Goal: Information Seeking & Learning: Learn about a topic

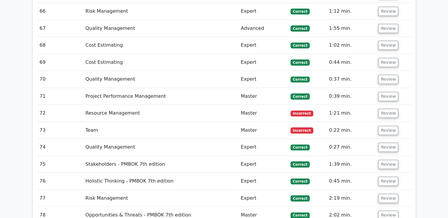
scroll to position [2457, 0]
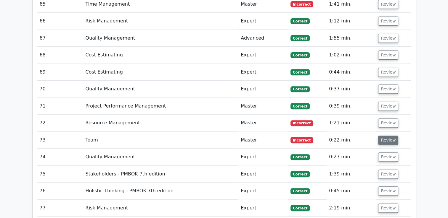
click at [387, 136] on button "Review" at bounding box center [388, 140] width 20 height 9
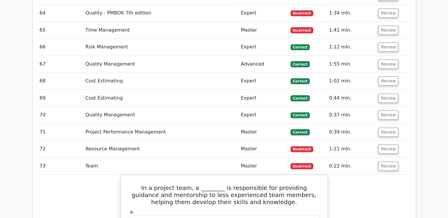
scroll to position [2427, 0]
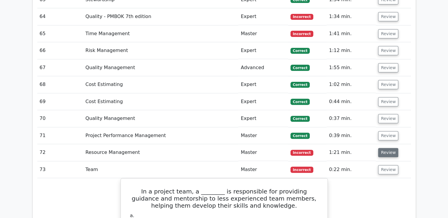
click at [390, 148] on button "Review" at bounding box center [388, 152] width 20 height 9
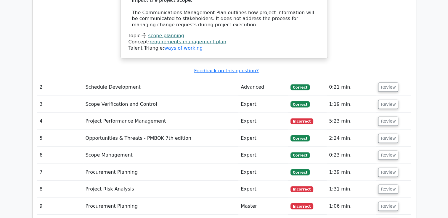
scroll to position [1302, 0]
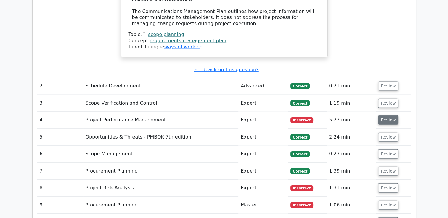
click at [385, 116] on button "Review" at bounding box center [388, 120] width 20 height 9
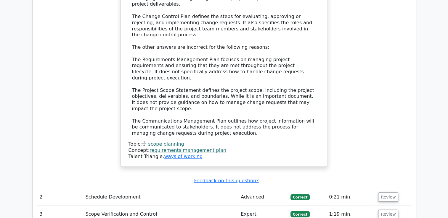
scroll to position [1184, 0]
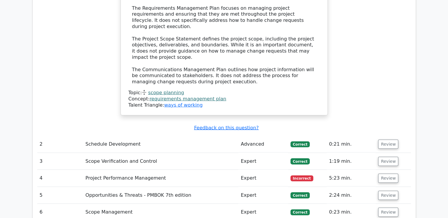
scroll to position [1273, 0]
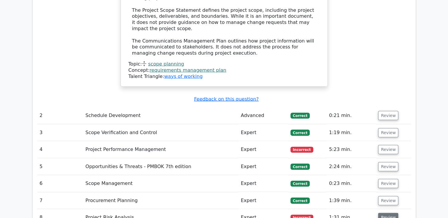
click at [388, 213] on button "Review" at bounding box center [388, 217] width 20 height 9
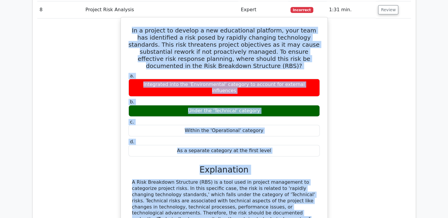
scroll to position [1483, 0]
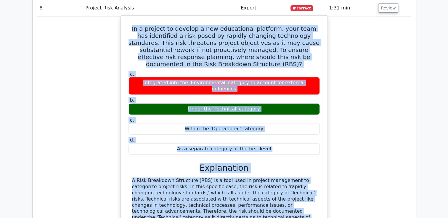
drag, startPoint x: 135, startPoint y: 94, endPoint x: 270, endPoint y: 207, distance: 175.4
click at [270, 207] on div "In a project to develop a new educational platform, your team has identified a …" at bounding box center [224, 164] width 202 height 293
copy div "In a project to develop a new educational platform, your team has identified a …"
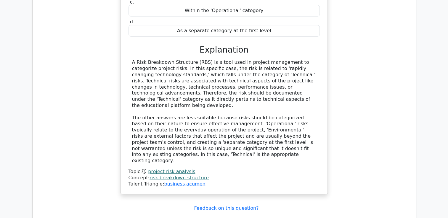
scroll to position [1631, 0]
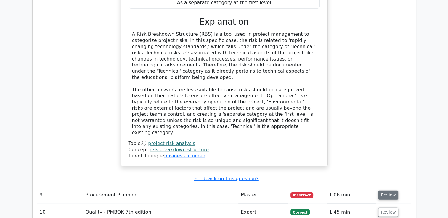
click at [388, 191] on button "Review" at bounding box center [388, 195] width 20 height 9
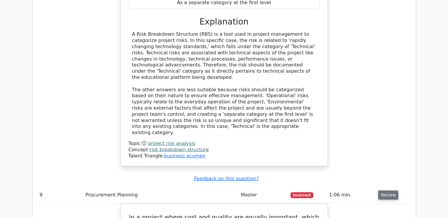
click at [381, 191] on button "Review" at bounding box center [388, 195] width 20 height 9
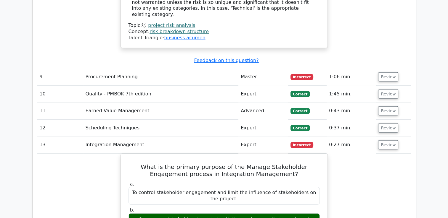
scroll to position [1779, 0]
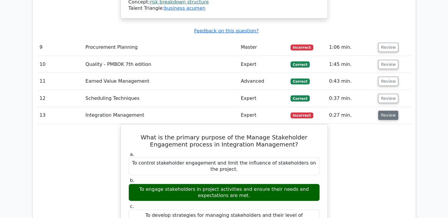
click at [380, 111] on button "Review" at bounding box center [388, 115] width 20 height 9
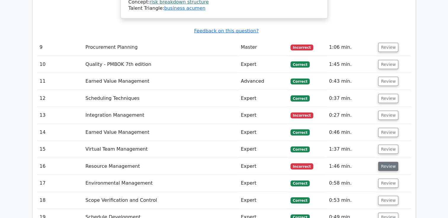
click at [385, 162] on button "Review" at bounding box center [388, 166] width 20 height 9
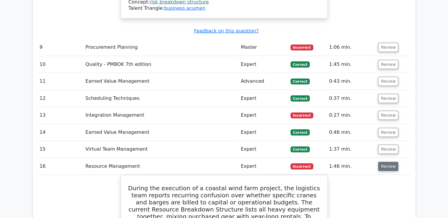
click at [384, 162] on button "Review" at bounding box center [388, 166] width 20 height 9
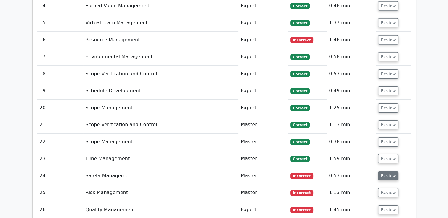
scroll to position [1927, 0]
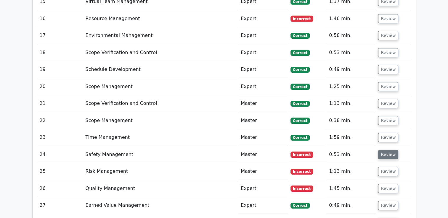
click at [390, 150] on button "Review" at bounding box center [388, 154] width 20 height 9
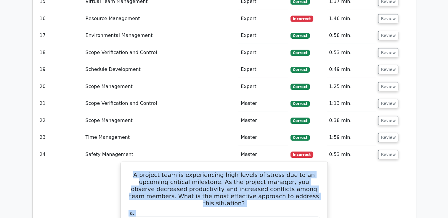
scroll to position [1929, 0]
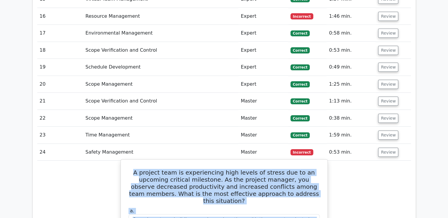
drag, startPoint x: 128, startPoint y: 101, endPoint x: 258, endPoint y: 203, distance: 165.5
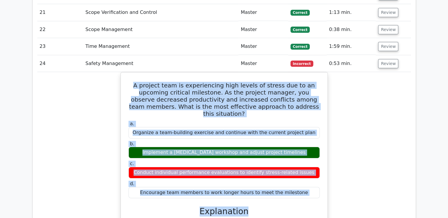
scroll to position [2047, 0]
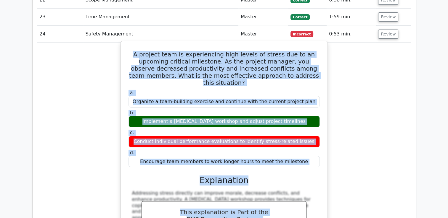
click at [260, 150] on label "d. Encourage team members to work longer hours to meet the milestone" at bounding box center [223, 159] width 191 height 18
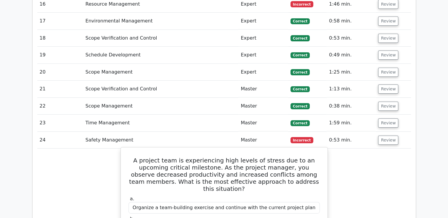
scroll to position [1959, 0]
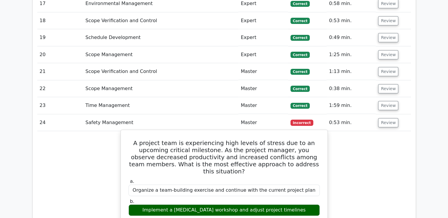
drag, startPoint x: 129, startPoint y: 68, endPoint x: 318, endPoint y: 151, distance: 207.1
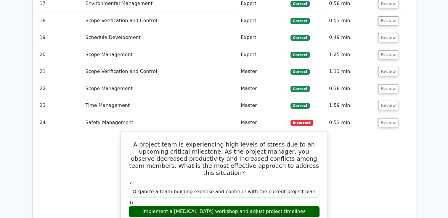
copy div "A project team is experiencing high levels of stress due to an upcoming critica…"
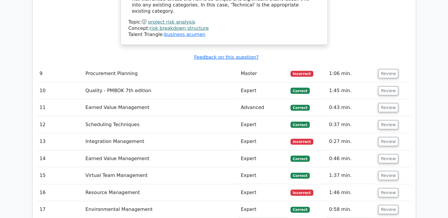
scroll to position [1751, 0]
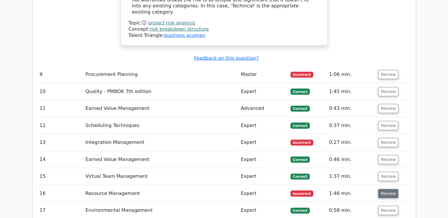
click at [384, 189] on button "Review" at bounding box center [388, 193] width 20 height 9
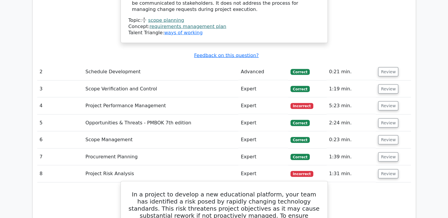
scroll to position [1307, 0]
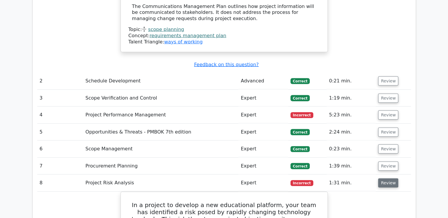
click at [388, 179] on button "Review" at bounding box center [388, 183] width 20 height 9
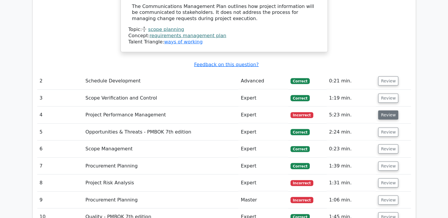
click at [384, 111] on button "Review" at bounding box center [388, 115] width 20 height 9
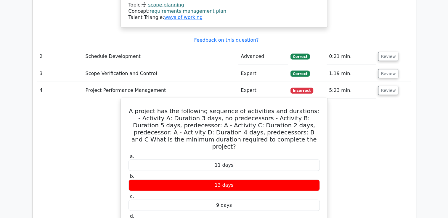
scroll to position [1337, 0]
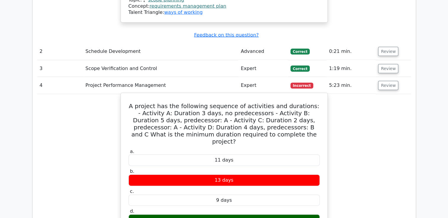
drag, startPoint x: 136, startPoint y: 53, endPoint x: 291, endPoint y: 164, distance: 190.5
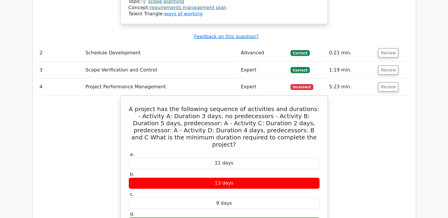
copy div "A project has the following sequence of activities and durations: - Activity A:…"
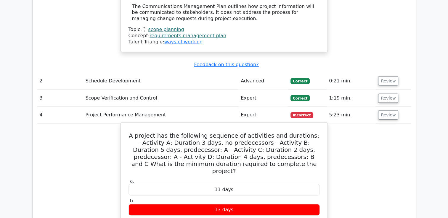
scroll to position [1278, 0]
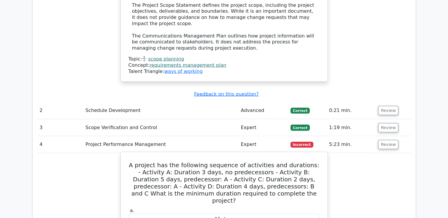
click at [245, 162] on h5 "A project has the following sequence of activities and durations: - Activity A:…" at bounding box center [224, 183] width 192 height 43
click at [279, 162] on h5 "A project has the following sequence of activities and durations: - Activity A:…" at bounding box center [224, 183] width 192 height 43
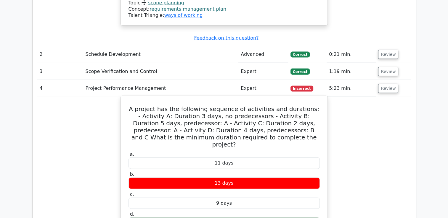
scroll to position [1307, 0]
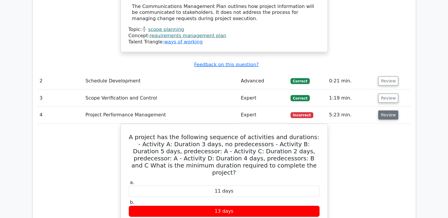
click at [389, 111] on button "Review" at bounding box center [388, 115] width 20 height 9
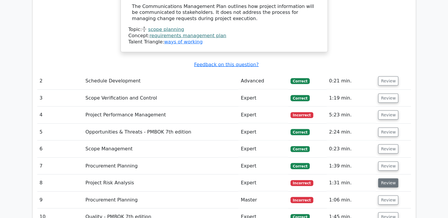
click at [385, 179] on button "Review" at bounding box center [388, 183] width 20 height 9
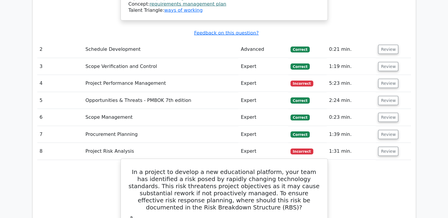
scroll to position [1396, 0]
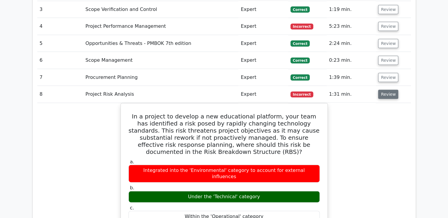
click at [386, 90] on button "Review" at bounding box center [388, 94] width 20 height 9
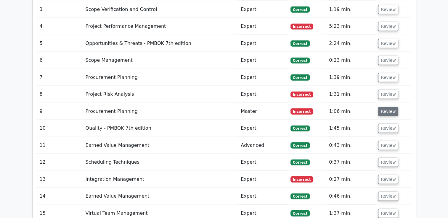
click at [384, 107] on button "Review" at bounding box center [388, 111] width 20 height 9
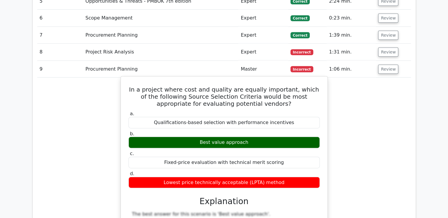
scroll to position [1426, 0]
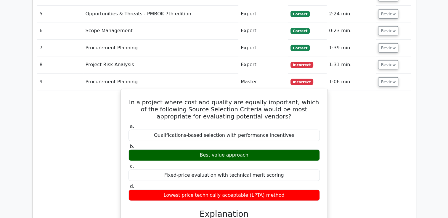
drag, startPoint x: 130, startPoint y: 48, endPoint x: 291, endPoint y: 140, distance: 185.6
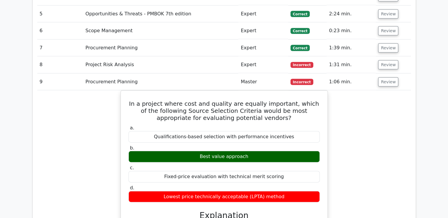
copy div "In a project where cost and quality are equally important, which of the followi…"
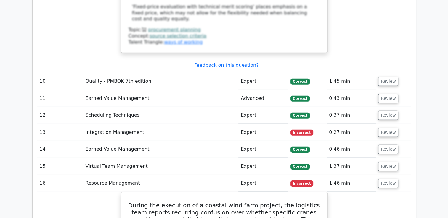
scroll to position [1811, 0]
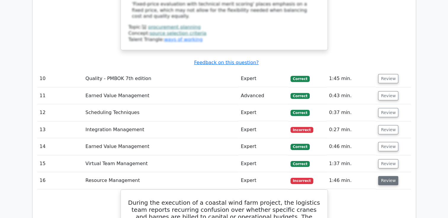
click at [387, 176] on button "Review" at bounding box center [388, 180] width 20 height 9
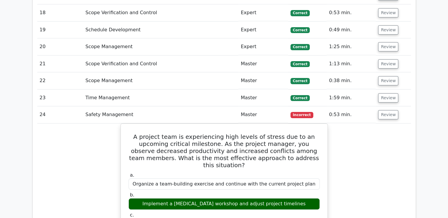
scroll to position [2018, 0]
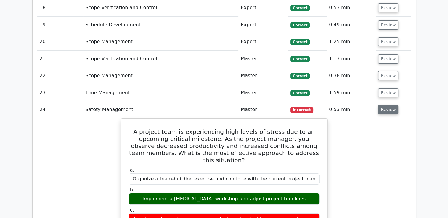
click at [385, 105] on button "Review" at bounding box center [388, 109] width 20 height 9
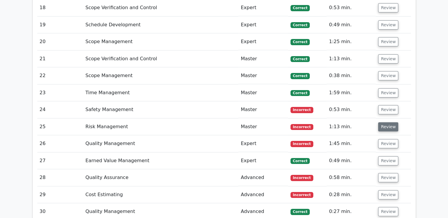
click at [387, 123] on button "Review" at bounding box center [388, 127] width 20 height 9
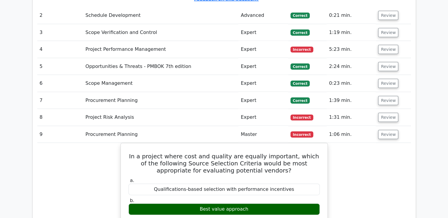
scroll to position [1367, 0]
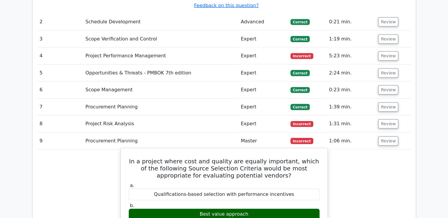
click at [270, 189] on div "Qualifications-based selection with performance incentives" at bounding box center [223, 195] width 191 height 12
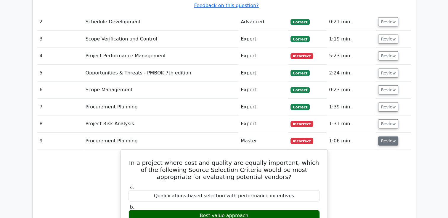
click at [395, 137] on button "Review" at bounding box center [388, 141] width 20 height 9
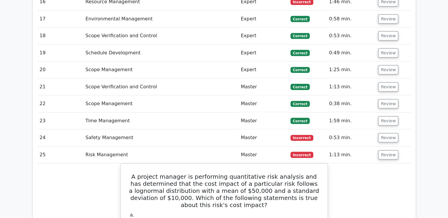
scroll to position [1603, 0]
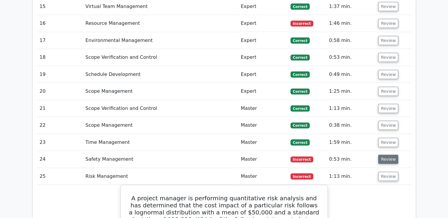
click at [388, 155] on button "Review" at bounding box center [388, 159] width 20 height 9
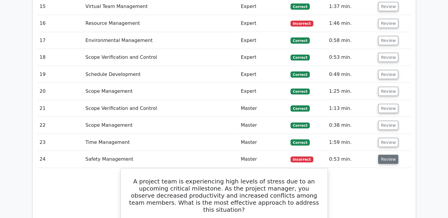
click at [381, 155] on button "Review" at bounding box center [388, 159] width 20 height 9
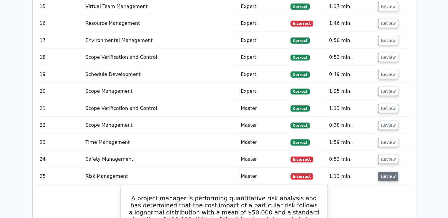
click at [385, 172] on button "Review" at bounding box center [388, 176] width 20 height 9
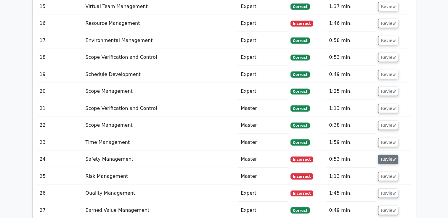
click at [384, 155] on button "Review" at bounding box center [388, 159] width 20 height 9
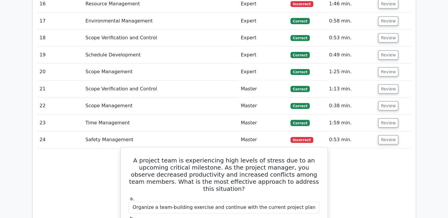
scroll to position [1633, 0]
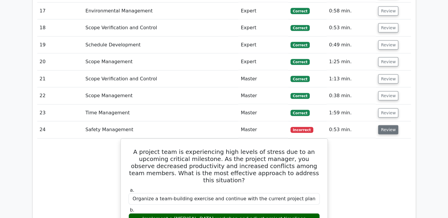
click at [387, 126] on button "Review" at bounding box center [388, 130] width 20 height 9
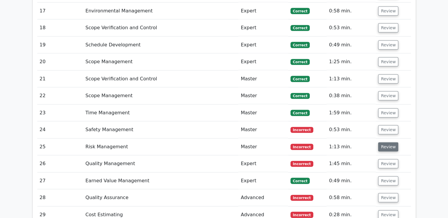
click at [387, 143] on button "Review" at bounding box center [388, 147] width 20 height 9
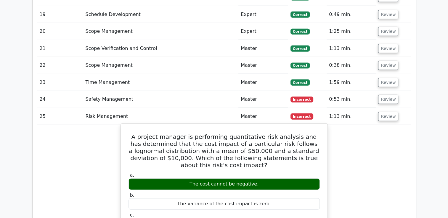
scroll to position [1663, 0]
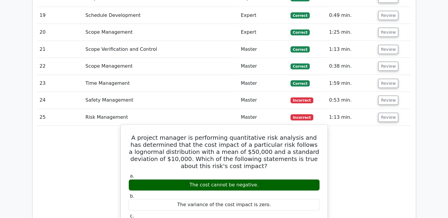
drag, startPoint x: 136, startPoint y: 81, endPoint x: 303, endPoint y: 184, distance: 196.4
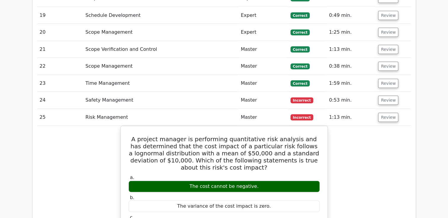
copy div "A project manager is performing quantitative risk analysis and has determined t…"
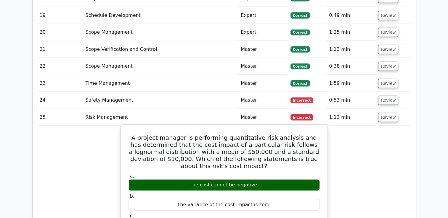
click at [250, 200] on div "The variance of the cost impact is zero." at bounding box center [223, 206] width 191 height 12
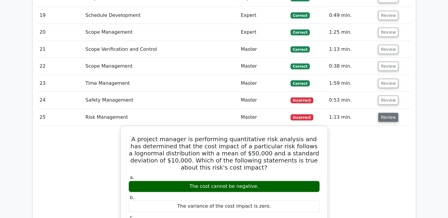
click at [388, 113] on button "Review" at bounding box center [388, 117] width 20 height 9
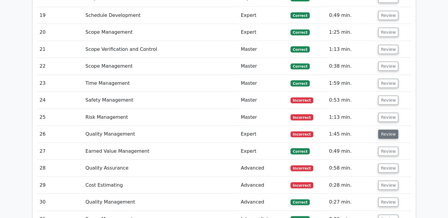
click at [388, 130] on button "Review" at bounding box center [388, 134] width 20 height 9
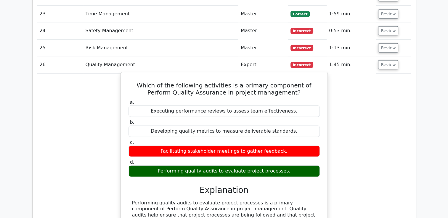
scroll to position [1722, 0]
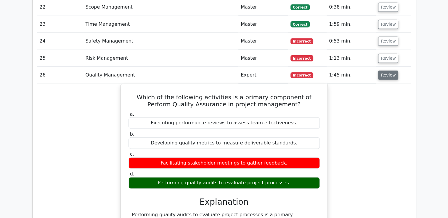
click at [383, 71] on button "Review" at bounding box center [388, 75] width 20 height 9
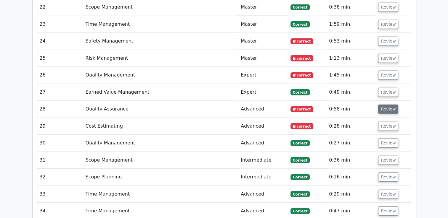
click at [382, 105] on button "Review" at bounding box center [388, 109] width 20 height 9
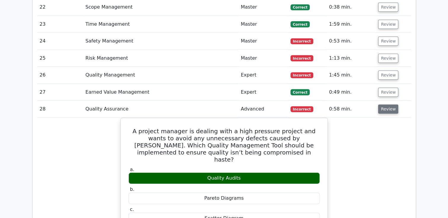
click at [386, 105] on button "Review" at bounding box center [388, 109] width 20 height 9
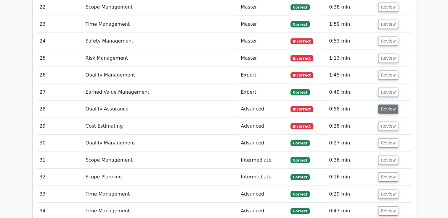
click at [386, 105] on button "Review" at bounding box center [388, 109] width 20 height 9
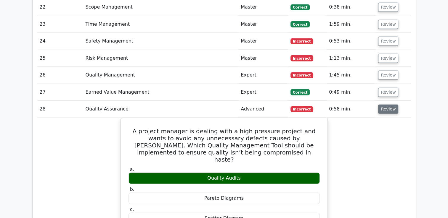
click at [386, 105] on button "Review" at bounding box center [388, 109] width 20 height 9
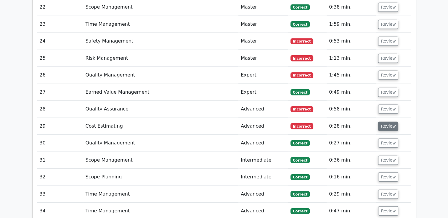
click at [385, 122] on button "Review" at bounding box center [388, 126] width 20 height 9
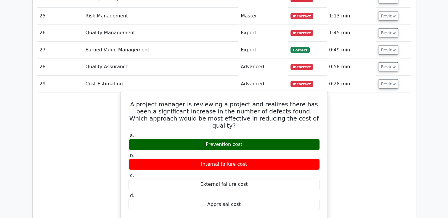
scroll to position [1751, 0]
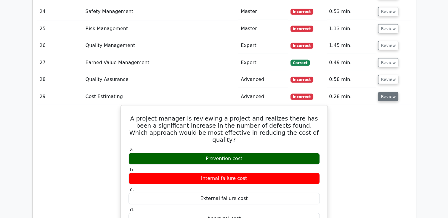
click at [386, 92] on button "Review" at bounding box center [388, 96] width 20 height 9
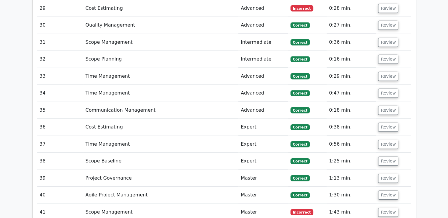
scroll to position [1870, 0]
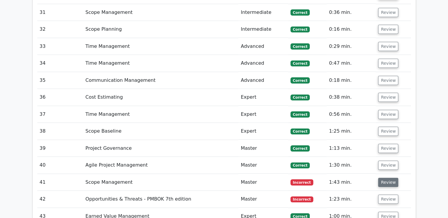
click at [384, 178] on button "Review" at bounding box center [388, 182] width 20 height 9
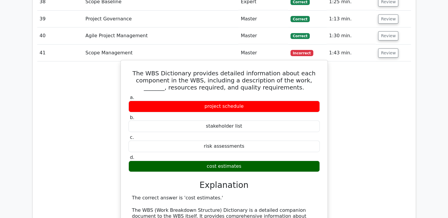
scroll to position [1959, 0]
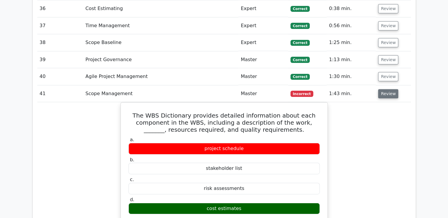
click at [387, 89] on button "Review" at bounding box center [388, 93] width 20 height 9
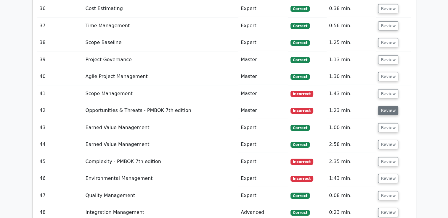
click at [386, 106] on button "Review" at bounding box center [388, 110] width 20 height 9
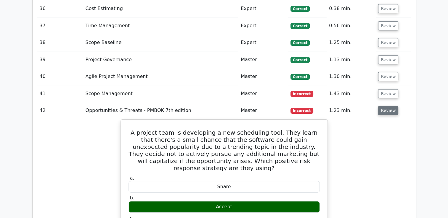
click at [386, 106] on button "Review" at bounding box center [388, 110] width 20 height 9
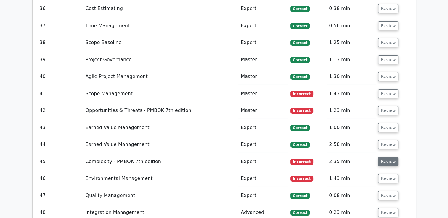
click at [384, 157] on button "Review" at bounding box center [388, 161] width 20 height 9
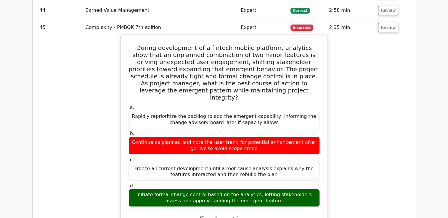
scroll to position [1988, 0]
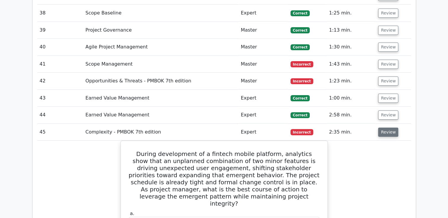
click at [388, 128] on button "Review" at bounding box center [388, 132] width 20 height 9
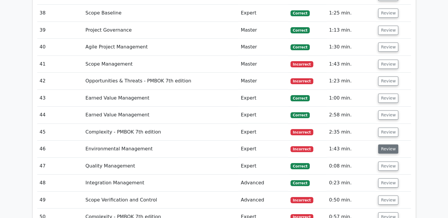
click at [384, 145] on button "Review" at bounding box center [388, 149] width 20 height 9
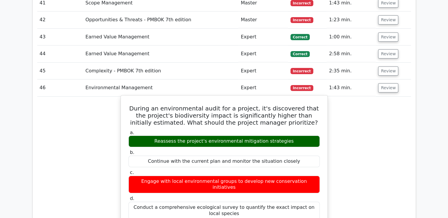
scroll to position [2047, 0]
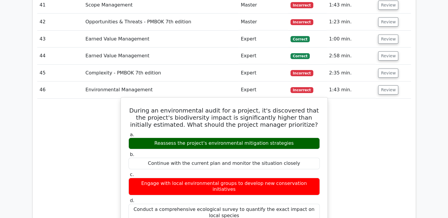
drag, startPoint x: 134, startPoint y: 53, endPoint x: 325, endPoint y: 147, distance: 212.2
copy div "During an environmental audit for a project, it's discovered that the project's…"
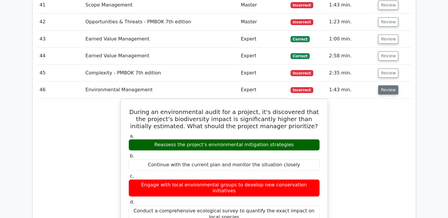
click at [389, 86] on button "Review" at bounding box center [388, 90] width 20 height 9
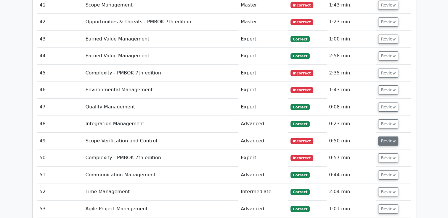
click at [385, 137] on button "Review" at bounding box center [388, 141] width 20 height 9
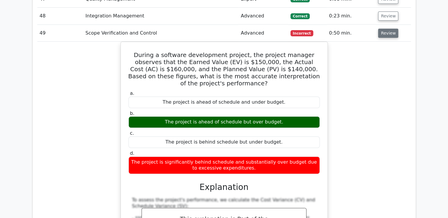
scroll to position [2107, 0]
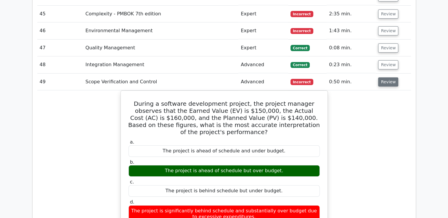
click at [388, 78] on button "Review" at bounding box center [388, 82] width 20 height 9
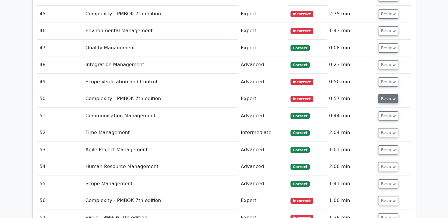
click at [387, 94] on button "Review" at bounding box center [388, 98] width 20 height 9
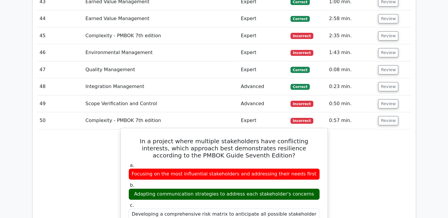
scroll to position [2047, 0]
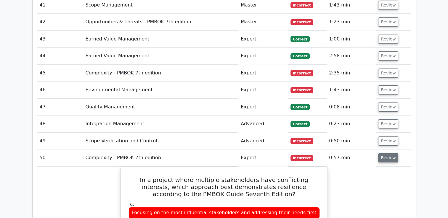
click at [380, 154] on button "Review" at bounding box center [388, 158] width 20 height 9
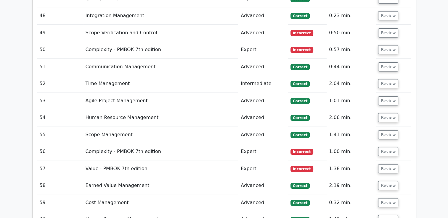
scroll to position [2166, 0]
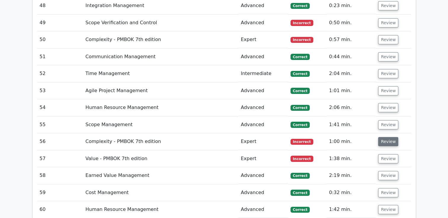
click at [385, 137] on button "Review" at bounding box center [388, 141] width 20 height 9
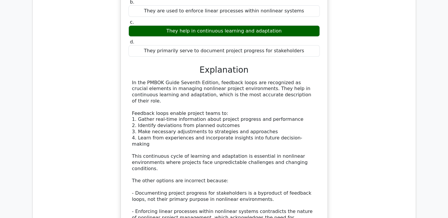
scroll to position [2373, 0]
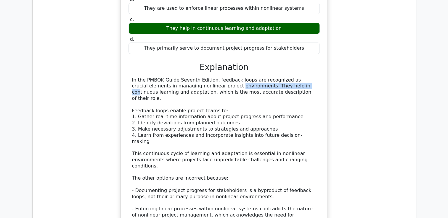
drag, startPoint x: 160, startPoint y: 27, endPoint x: 225, endPoint y: 27, distance: 64.5
click at [225, 77] on div "In the PMBOK Guide Seventh Edition, feedback loops are recognized as crucial el…" at bounding box center [224, 175] width 184 height 197
copy div "onlinear project environments."
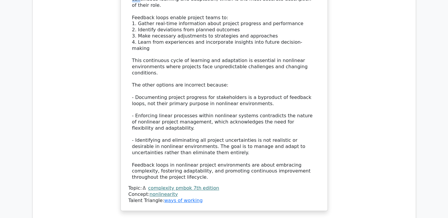
scroll to position [2432, 0]
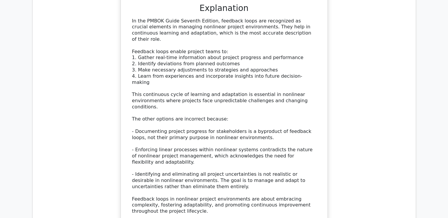
click at [228, 75] on div "In the PMBOK Guide Seventh Edition, feedback loops are recognized as crucial el…" at bounding box center [224, 116] width 184 height 197
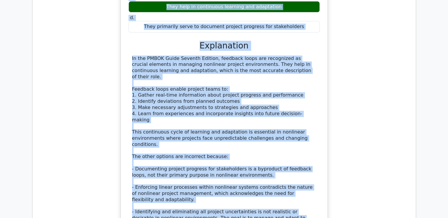
scroll to position [2422, 0]
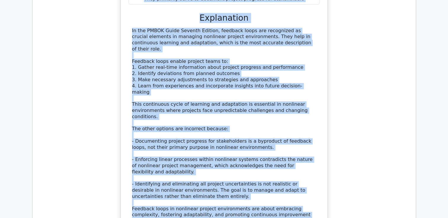
drag, startPoint x: 128, startPoint y: 44, endPoint x: 270, endPoint y: 136, distance: 168.9
click at [270, 136] on div "According to the PMBOK Guide Seventh Edition, which of the following best descr…" at bounding box center [224, 74] width 202 height 358
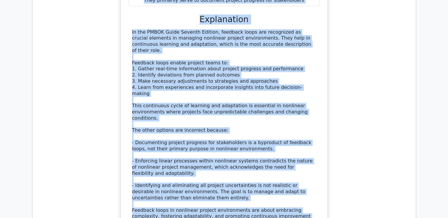
copy div "According to the PMBOK Guide Seventh Edition, which of the following best descr…"
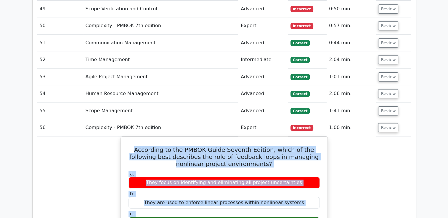
scroll to position [2186, 0]
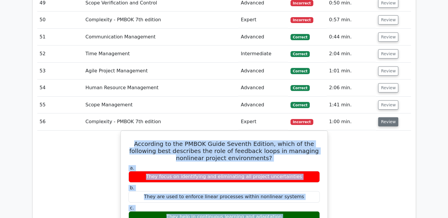
click at [384, 118] on button "Review" at bounding box center [388, 122] width 20 height 9
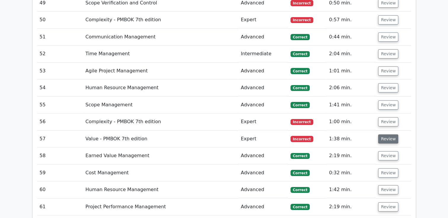
click at [385, 135] on button "Review" at bounding box center [388, 139] width 20 height 9
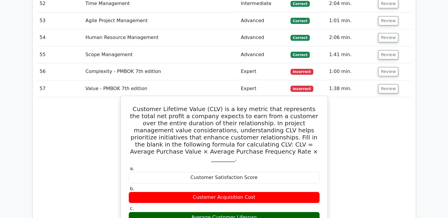
scroll to position [2245, 0]
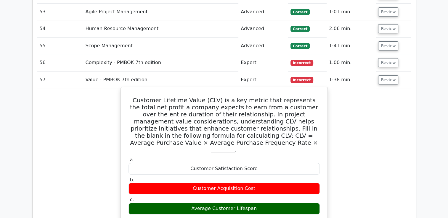
drag, startPoint x: 131, startPoint y: 41, endPoint x: 300, endPoint y: 168, distance: 211.4
click at [300, 168] on div "Customer Lifetime Value (CLV) is a key metric that represents the total net pro…" at bounding box center [224, 218] width 202 height 256
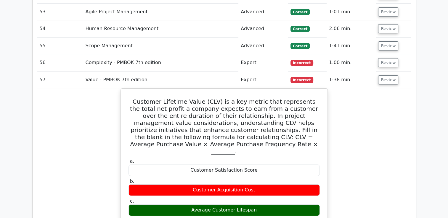
copy div "Customer Lifetime Value (CLV) is a key metric that represents the total net pro…"
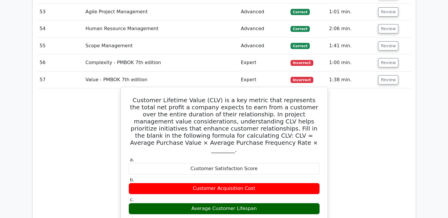
click at [287, 97] on h5 "Customer Lifetime Value (CLV) is a key metric that represents the total net pro…" at bounding box center [224, 125] width 192 height 57
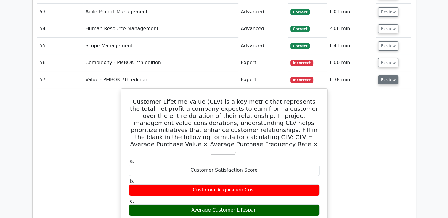
click at [389, 75] on button "Review" at bounding box center [388, 79] width 20 height 9
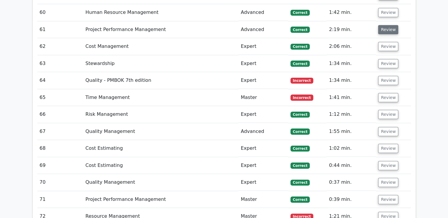
scroll to position [2274, 0]
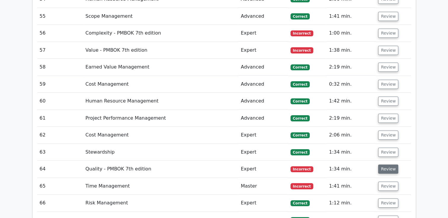
click at [383, 165] on button "Review" at bounding box center [388, 169] width 20 height 9
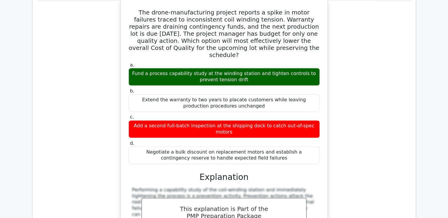
scroll to position [2363, 0]
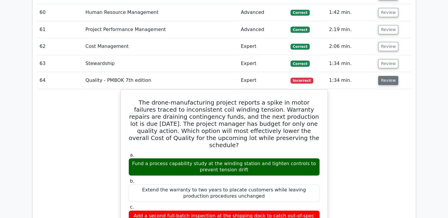
click at [385, 76] on button "Review" at bounding box center [388, 80] width 20 height 9
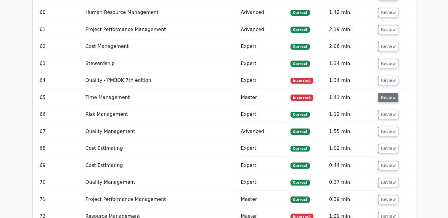
click at [387, 93] on button "Review" at bounding box center [388, 97] width 20 height 9
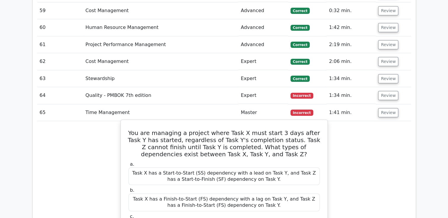
scroll to position [2334, 0]
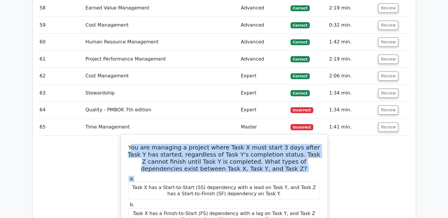
drag, startPoint x: 131, startPoint y: 88, endPoint x: 234, endPoint y: 116, distance: 106.2
click at [138, 144] on h5 "You are managing a project where Task X must start 3 days after Task Y has star…" at bounding box center [224, 158] width 192 height 28
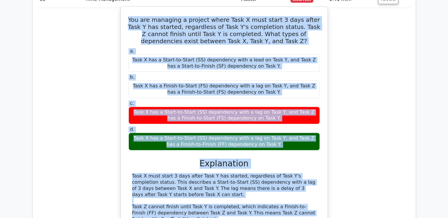
scroll to position [2495, 0]
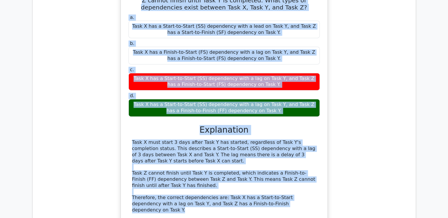
drag, startPoint x: 129, startPoint y: 88, endPoint x: 315, endPoint y: 146, distance: 195.5
click at [315, 146] on div "You are managing a project where Task X must start 3 days after Task Y has star…" at bounding box center [224, 108] width 202 height 266
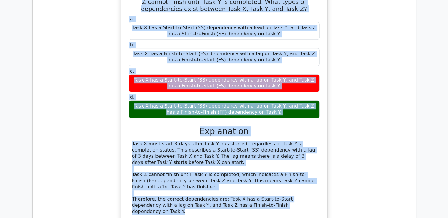
copy div "You are managing a project where Task X must start 3 days after Task Y has star…"
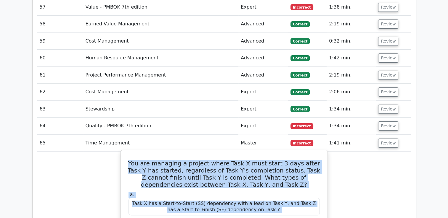
scroll to position [2466, 0]
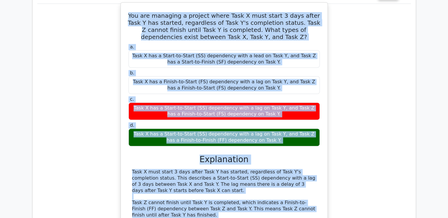
click at [228, 169] on div "Task X must start 3 days after Task Y has started, regardless of Task Y's compl…" at bounding box center [224, 206] width 184 height 74
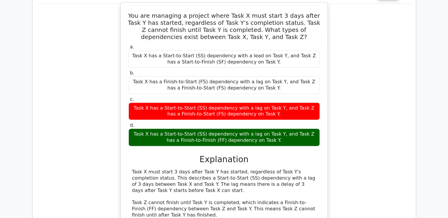
click at [206, 169] on div "Task X must start 3 days after Task Y has started, regardless of Task Y's compl…" at bounding box center [224, 206] width 184 height 74
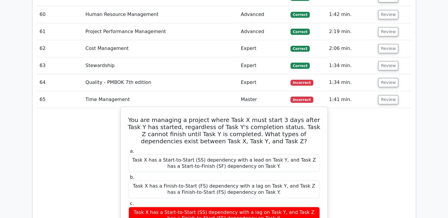
scroll to position [2347, 0]
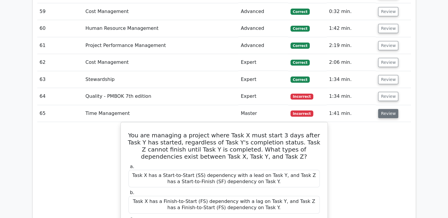
click at [386, 109] on button "Review" at bounding box center [388, 113] width 20 height 9
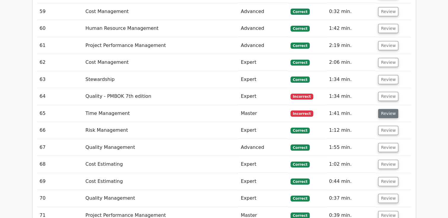
click at [384, 109] on button "Review" at bounding box center [388, 113] width 20 height 9
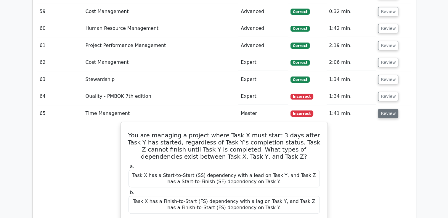
click at [384, 109] on button "Review" at bounding box center [388, 113] width 20 height 9
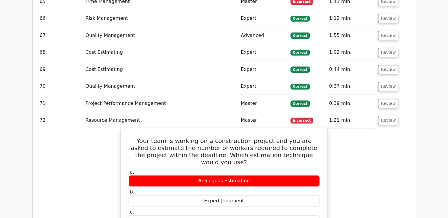
scroll to position [2466, 0]
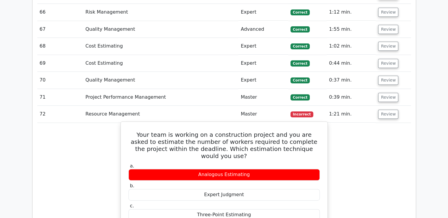
click at [227, 189] on div "Expert Judgment" at bounding box center [223, 195] width 191 height 12
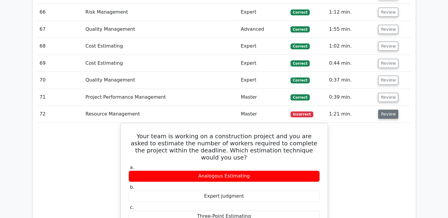
click at [389, 110] on button "Review" at bounding box center [388, 114] width 20 height 9
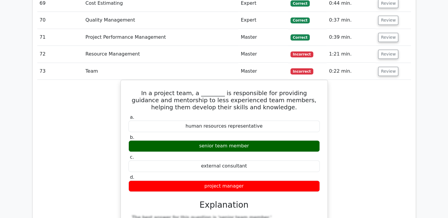
scroll to position [2495, 0]
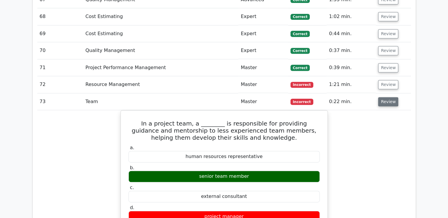
click at [385, 97] on button "Review" at bounding box center [388, 101] width 20 height 9
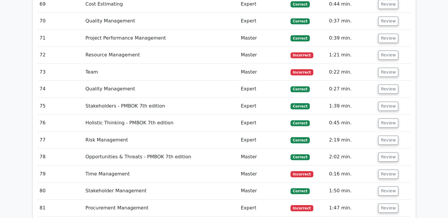
scroll to position [2555, 0]
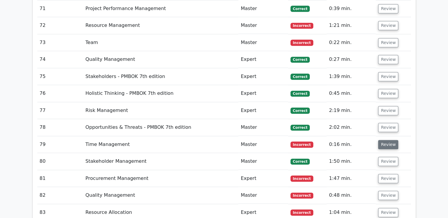
click at [382, 140] on button "Review" at bounding box center [388, 144] width 20 height 9
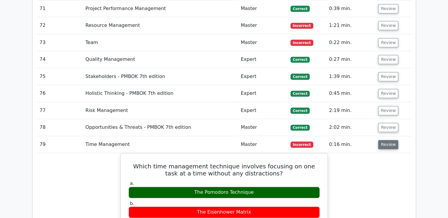
click at [389, 140] on button "Review" at bounding box center [388, 144] width 20 height 9
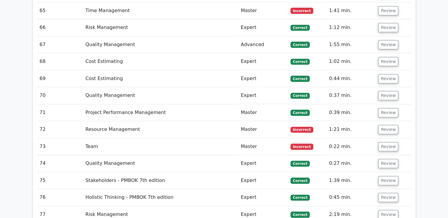
scroll to position [2436, 0]
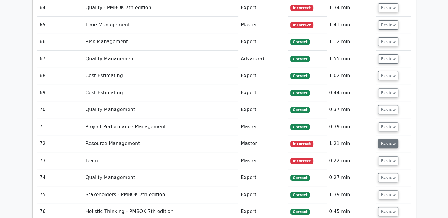
click at [386, 139] on button "Review" at bounding box center [388, 143] width 20 height 9
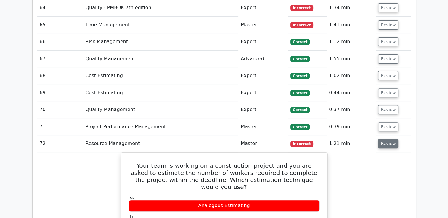
click at [386, 139] on button "Review" at bounding box center [388, 143] width 20 height 9
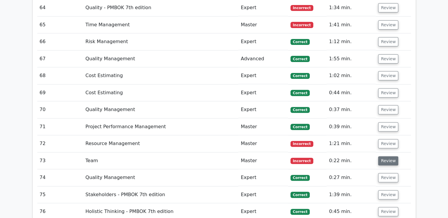
click at [387, 157] on button "Review" at bounding box center [388, 161] width 20 height 9
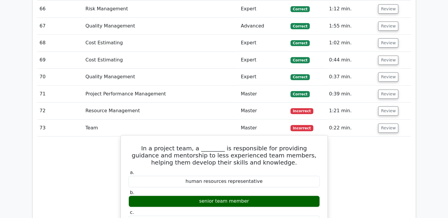
scroll to position [2525, 0]
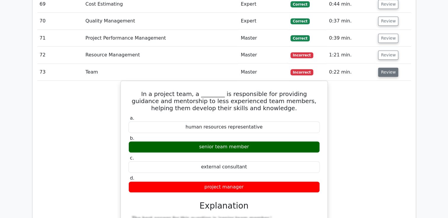
click at [387, 68] on button "Review" at bounding box center [388, 72] width 20 height 9
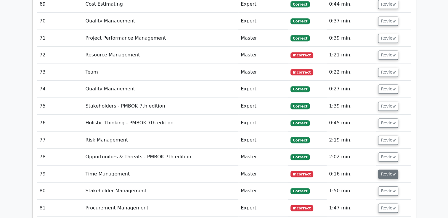
click at [387, 170] on button "Review" at bounding box center [388, 174] width 20 height 9
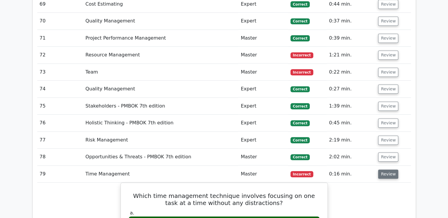
click at [387, 170] on button "Review" at bounding box center [388, 174] width 20 height 9
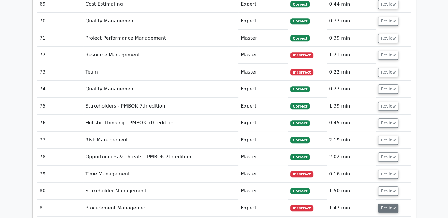
click at [387, 204] on button "Review" at bounding box center [388, 208] width 20 height 9
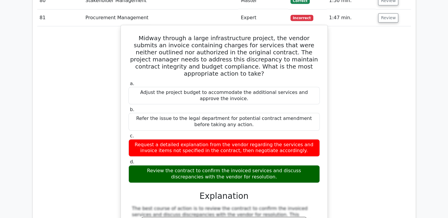
scroll to position [2732, 0]
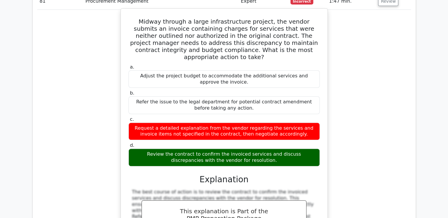
click at [240, 149] on div "Review the contract to confirm the invoiced services and discuss discrepancies …" at bounding box center [223, 158] width 191 height 18
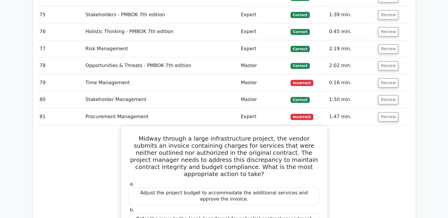
scroll to position [2614, 0]
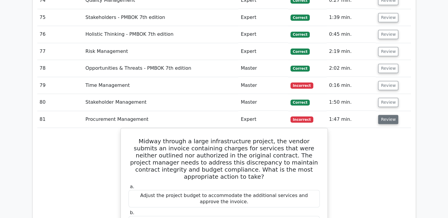
click at [385, 115] on button "Review" at bounding box center [388, 119] width 20 height 9
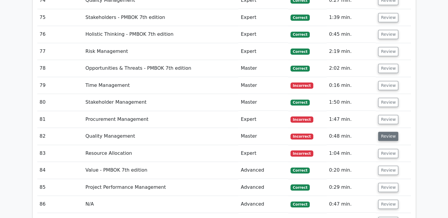
click at [384, 132] on button "Review" at bounding box center [388, 136] width 20 height 9
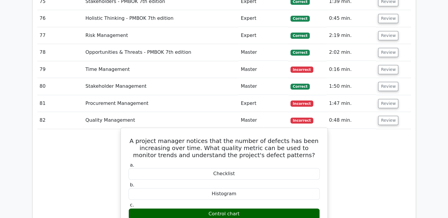
scroll to position [2643, 0]
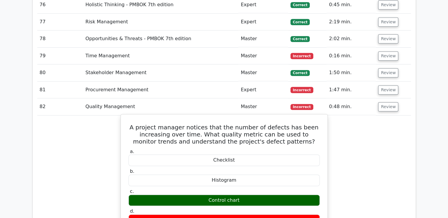
drag, startPoint x: 140, startPoint y: 66, endPoint x: 288, endPoint y: 155, distance: 173.2
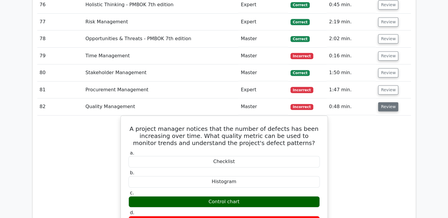
click at [391, 102] on button "Review" at bounding box center [388, 106] width 20 height 9
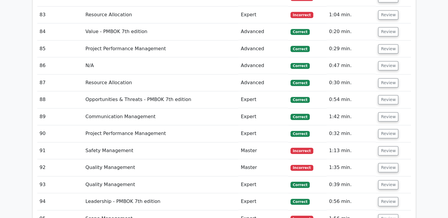
scroll to position [2673, 0]
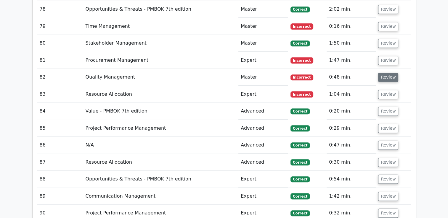
click at [387, 73] on button "Review" at bounding box center [388, 77] width 20 height 9
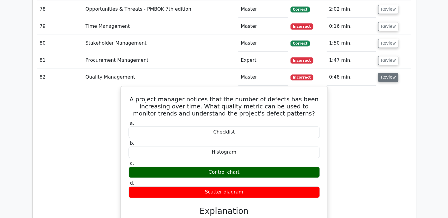
click at [387, 73] on button "Review" at bounding box center [388, 77] width 20 height 9
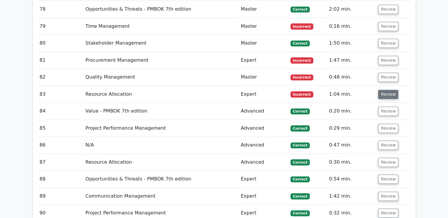
click at [385, 90] on button "Review" at bounding box center [388, 94] width 20 height 9
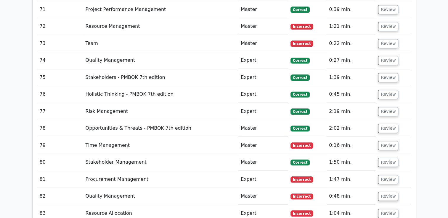
scroll to position [2614, 0]
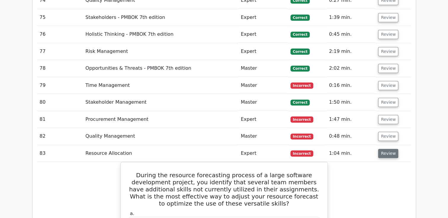
click at [391, 149] on button "Review" at bounding box center [388, 153] width 20 height 9
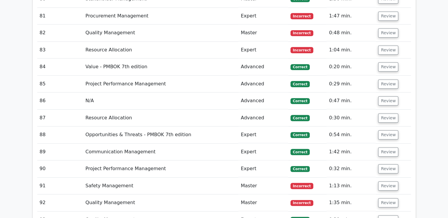
scroll to position [2732, 0]
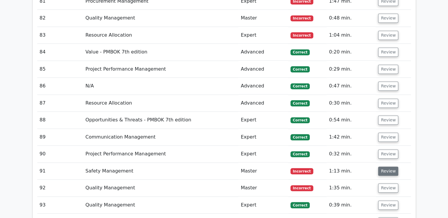
click at [388, 167] on button "Review" at bounding box center [388, 171] width 20 height 9
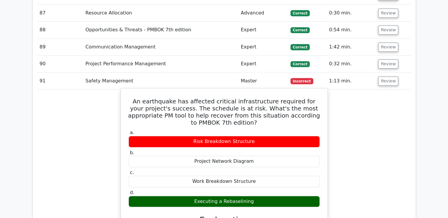
scroll to position [2821, 0]
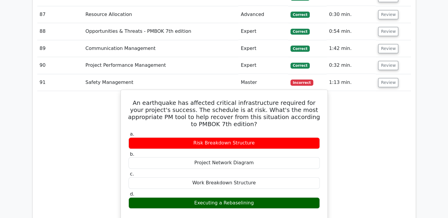
drag, startPoint x: 136, startPoint y: 41, endPoint x: 291, endPoint y: 140, distance: 184.3
click at [291, 140] on div "An earthquake has affected critical infrastructure required for your project's …" at bounding box center [224, 206] width 202 height 229
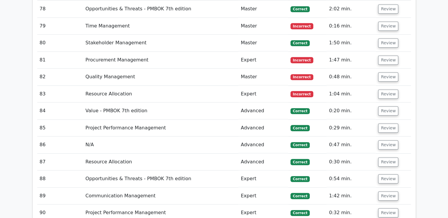
scroll to position [2673, 0]
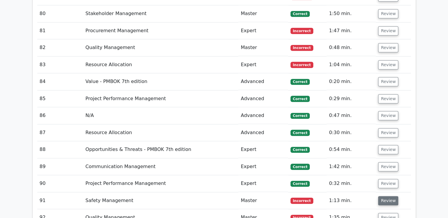
scroll to position [2732, 0]
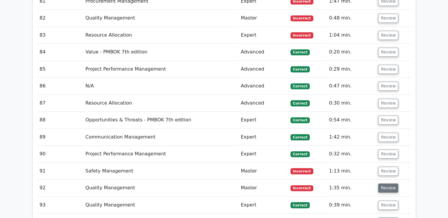
click at [387, 184] on button "Review" at bounding box center [388, 188] width 20 height 9
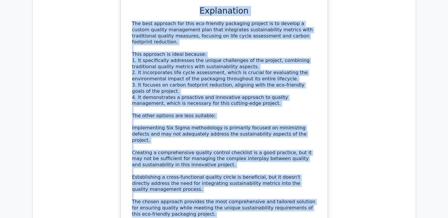
scroll to position [3138, 0]
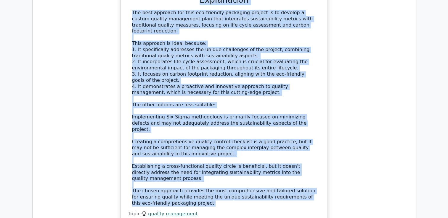
drag, startPoint x: 136, startPoint y: 57, endPoint x: 232, endPoint y: 114, distance: 112.1
click at [232, 114] on div "You're managing a project to develop a new eco-friendly packaging solution for …" at bounding box center [224, 14] width 202 height 442
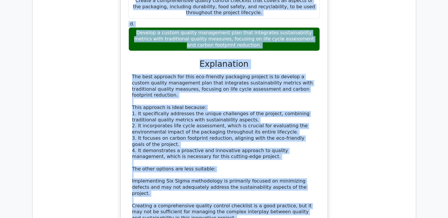
scroll to position [3108, 0]
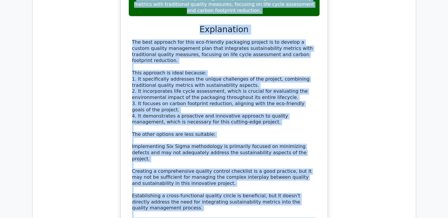
click at [226, 131] on div "The best approach for this eco-friendly packaging project is to develop a custo…" at bounding box center [224, 137] width 184 height 197
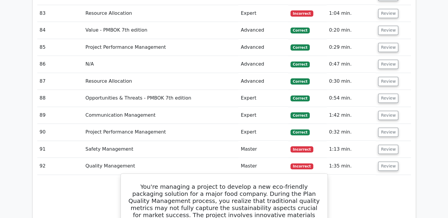
scroll to position [2753, 0]
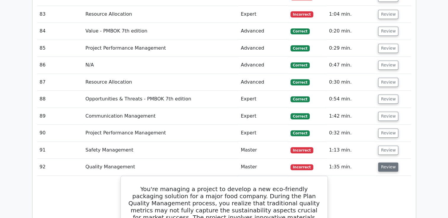
click at [384, 163] on button "Review" at bounding box center [388, 167] width 20 height 9
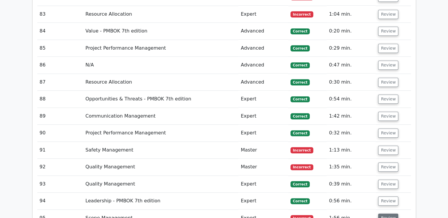
click at [385, 214] on button "Review" at bounding box center [388, 218] width 20 height 9
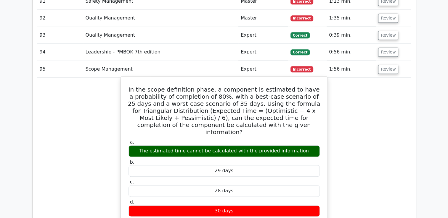
scroll to position [2812, 0]
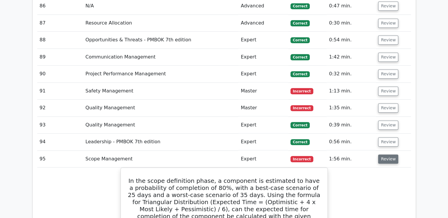
click at [387, 155] on button "Review" at bounding box center [388, 159] width 20 height 9
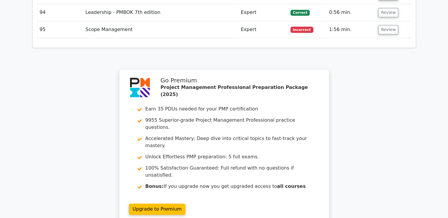
scroll to position [2987, 0]
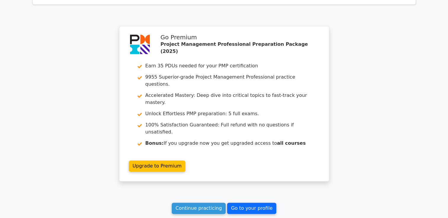
click at [255, 203] on link "Go to your profile" at bounding box center [251, 208] width 49 height 11
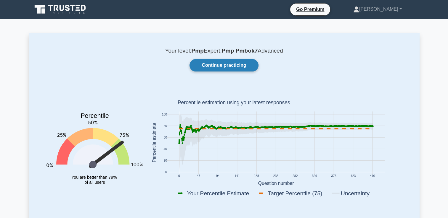
click at [233, 65] on link "Continue practicing" at bounding box center [223, 65] width 69 height 12
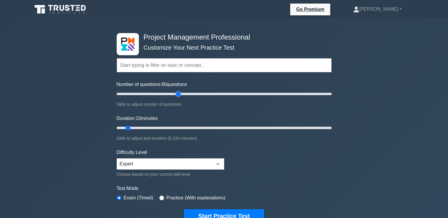
drag, startPoint x: 124, startPoint y: 92, endPoint x: 180, endPoint y: 92, distance: 55.6
type input "60"
click at [180, 92] on input "Number of questions: 60 questions" at bounding box center [224, 94] width 215 height 7
drag, startPoint x: 127, startPoint y: 129, endPoint x: 246, endPoint y: 133, distance: 118.5
type input "75"
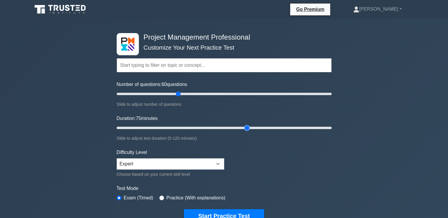
click at [246, 132] on input "Duration: 75 minutes" at bounding box center [224, 128] width 215 height 7
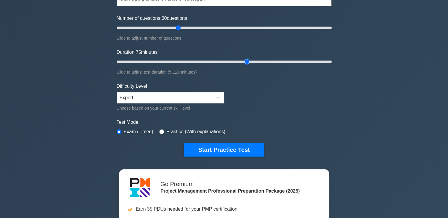
scroll to position [89, 0]
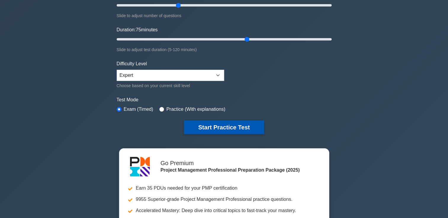
click at [229, 126] on button "Start Practice Test" at bounding box center [224, 128] width 80 height 14
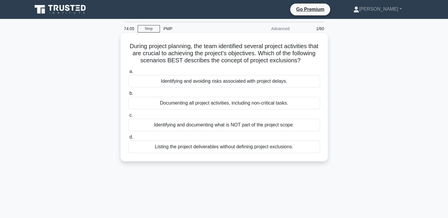
click at [280, 131] on div "Identifying and documenting what is NOT part of the project scope." at bounding box center [224, 125] width 192 height 12
click at [128, 118] on input "c. Identifying and documenting what is NOT part of the project scope." at bounding box center [128, 116] width 0 height 4
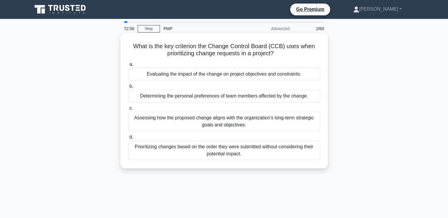
click at [204, 79] on div "Evaluating the impact of the change on project objectives and constraints." at bounding box center [224, 74] width 192 height 12
click at [128, 67] on input "a. Evaluating the impact of the change on project objectives and constraints." at bounding box center [128, 65] width 0 height 4
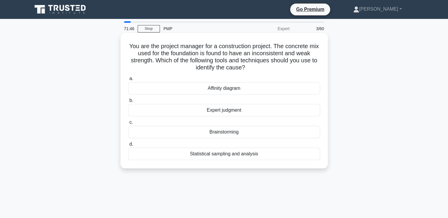
click at [222, 112] on div "Expert judgment" at bounding box center [224, 110] width 192 height 12
click at [128, 103] on input "b. Expert judgment" at bounding box center [128, 101] width 0 height 4
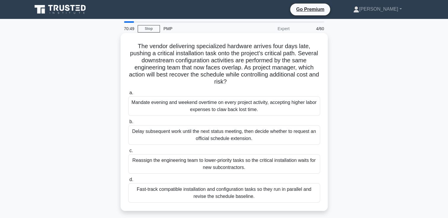
click at [239, 195] on div "Fast-track compatible installation and configuration tasks so they run in paral…" at bounding box center [224, 194] width 192 height 20
click at [128, 182] on input "d. Fast-track compatible installation and configuration tasks so they run in pa…" at bounding box center [128, 180] width 0 height 4
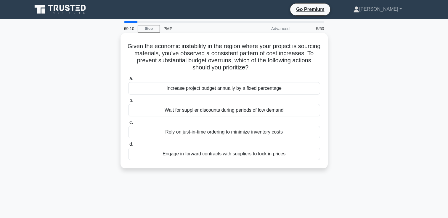
click at [239, 134] on div "Rely on just-in-time ordering to minimize inventory costs" at bounding box center [224, 132] width 192 height 12
click at [128, 125] on input "c. Rely on just-in-time ordering to minimize inventory costs" at bounding box center [128, 123] width 0 height 4
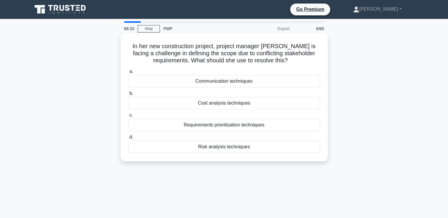
click at [225, 127] on div "Requirements prioritization techniques" at bounding box center [224, 125] width 192 height 12
click at [128, 118] on input "c. Requirements prioritization techniques" at bounding box center [128, 116] width 0 height 4
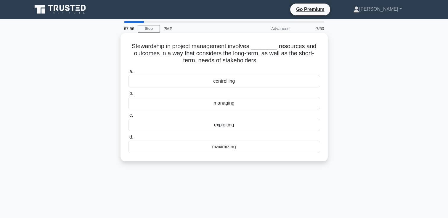
click at [229, 105] on div "managing" at bounding box center [224, 103] width 192 height 12
click at [128, 96] on input "b. managing" at bounding box center [128, 94] width 0 height 4
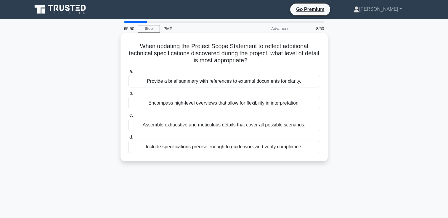
click at [219, 149] on div "Include specifications precise enough to guide work and verify compliance." at bounding box center [224, 147] width 192 height 12
click at [128, 139] on input "d. Include specifications precise enough to guide work and verify compliance." at bounding box center [128, 138] width 0 height 4
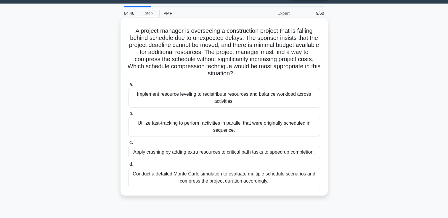
scroll to position [30, 0]
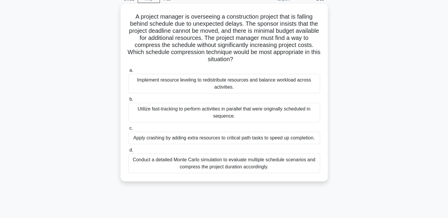
click at [183, 140] on div "Apply crashing by adding extra resources to critical path tasks to speed up com…" at bounding box center [224, 138] width 192 height 12
click at [128, 131] on input "c. Apply crashing by adding extra resources to critical path tasks to speed up …" at bounding box center [128, 129] width 0 height 4
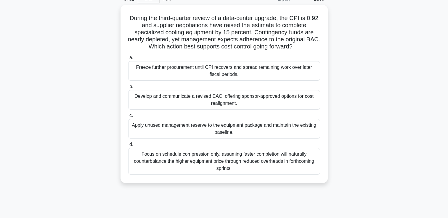
scroll to position [0, 0]
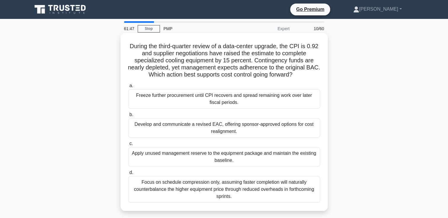
click at [220, 130] on div "Develop and communicate a revised EAC, offering sponsor-approved options for co…" at bounding box center [224, 128] width 192 height 20
click at [128, 117] on input "b. Develop and communicate a revised EAC, offering sponsor-approved options for…" at bounding box center [128, 115] width 0 height 4
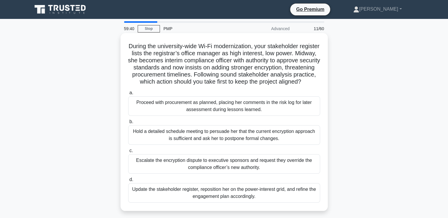
click at [211, 203] on div "Update the stakeholder register, reposition her on the power-interest grid, and…" at bounding box center [224, 194] width 192 height 20
click at [128, 182] on input "d. Update the stakeholder register, reposition her on the power-interest grid, …" at bounding box center [128, 180] width 0 height 4
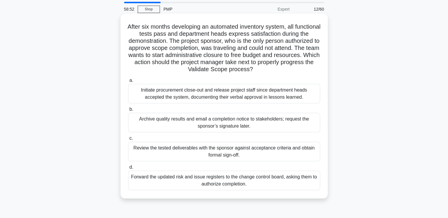
scroll to position [30, 0]
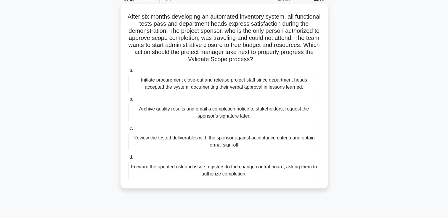
click at [220, 145] on div "Review the tested deliverables with the sponsor against acceptance criteria and…" at bounding box center [224, 142] width 192 height 20
click at [128, 131] on input "c. Review the tested deliverables with the sponsor against acceptance criteria …" at bounding box center [128, 129] width 0 height 4
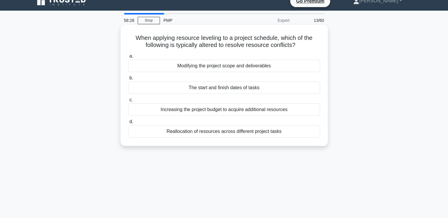
scroll to position [0, 0]
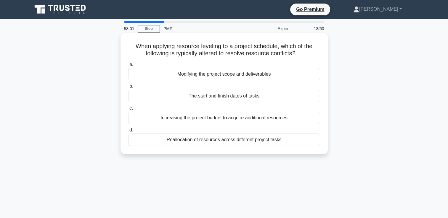
click at [223, 99] on div "The start and finish dates of tasks" at bounding box center [224, 96] width 192 height 12
click at [128, 89] on input "b. The start and finish dates of tasks" at bounding box center [128, 87] width 0 height 4
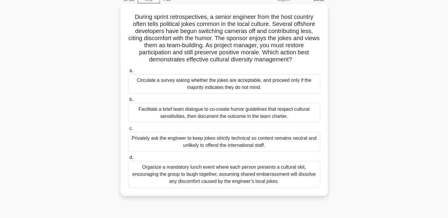
scroll to position [30, 0]
click at [212, 141] on div "Privately ask the engineer to keep jokes strictly technical so content remains …" at bounding box center [224, 142] width 192 height 20
click at [128, 131] on input "c. Privately ask the engineer to keep jokes strictly technical so content remai…" at bounding box center [128, 129] width 0 height 4
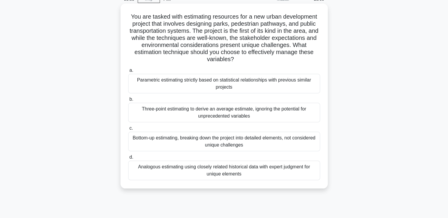
click at [224, 85] on div "Parametric estimating strictly based on statistical relationships with previous…" at bounding box center [224, 84] width 192 height 20
click at [128, 73] on input "a. Parametric estimating strictly based on statistical relationships with previ…" at bounding box center [128, 71] width 0 height 4
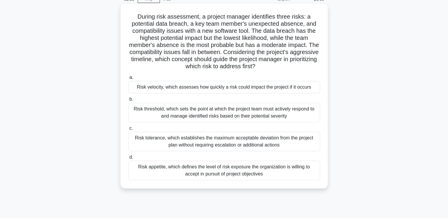
click at [191, 89] on div "Risk velocity, which assesses how quickly a risk could impact the project if it…" at bounding box center [224, 87] width 192 height 12
click at [128, 80] on input "a. Risk velocity, which assesses how quickly a risk could impact the project if…" at bounding box center [128, 78] width 0 height 4
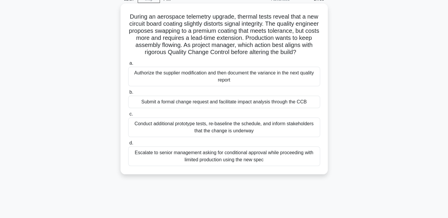
scroll to position [0, 0]
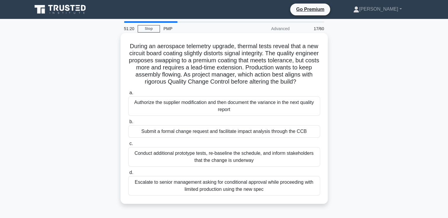
click at [191, 138] on div "Submit a formal change request and facilitate impact analysis through the CCB" at bounding box center [224, 132] width 192 height 12
click at [128, 124] on input "b. Submit a formal change request and facilitate impact analysis through the CCB" at bounding box center [128, 122] width 0 height 4
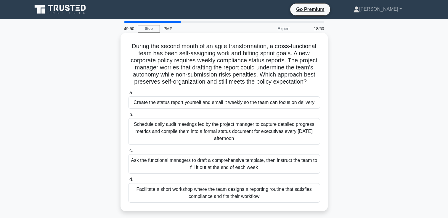
click at [206, 194] on div "Facilitate a short workshop where the team designs a reporting routine that sat…" at bounding box center [224, 194] width 192 height 20
click at [128, 182] on input "d. Facilitate a short workshop where the team designs a reporting routine that …" at bounding box center [128, 180] width 0 height 4
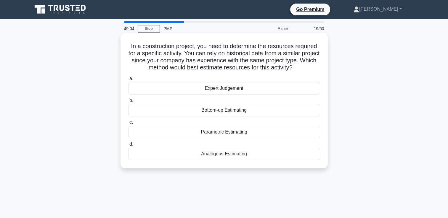
click at [227, 155] on div "Analogous Estimating" at bounding box center [224, 154] width 192 height 12
click at [128, 147] on input "d. Analogous Estimating" at bounding box center [128, 145] width 0 height 4
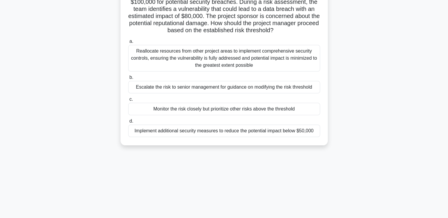
scroll to position [30, 0]
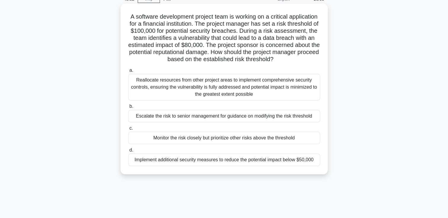
click at [220, 141] on div "Monitor the risk closely but prioritize other risks above the threshold" at bounding box center [224, 138] width 192 height 12
click at [128, 131] on input "c. Monitor the risk closely but prioritize other risks above the threshold" at bounding box center [128, 129] width 0 height 4
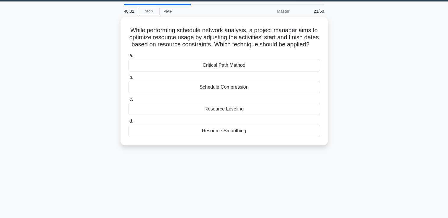
scroll to position [0, 0]
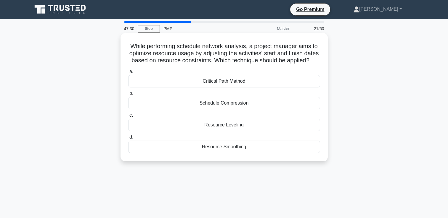
click at [227, 131] on div "Resource Leveling" at bounding box center [224, 125] width 192 height 12
click at [128, 118] on input "c. Resource Leveling" at bounding box center [128, 116] width 0 height 4
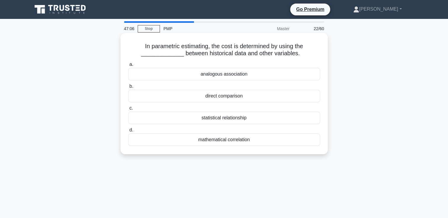
click at [231, 117] on div "statistical relationship" at bounding box center [224, 118] width 192 height 12
click at [128, 110] on input "c. statistical relationship" at bounding box center [128, 109] width 0 height 4
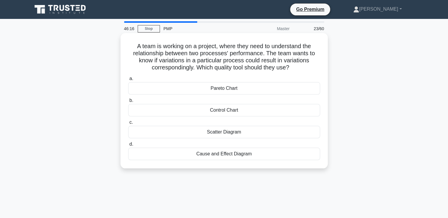
click at [231, 112] on div "Control Chart" at bounding box center [224, 110] width 192 height 12
click at [128, 103] on input "b. Control Chart" at bounding box center [128, 101] width 0 height 4
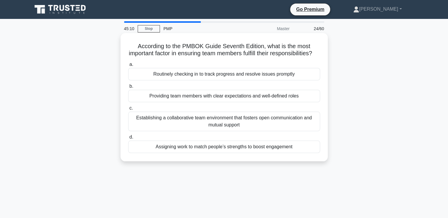
click at [272, 153] on div "Assigning work to match people’s strengths to boost engagement" at bounding box center [224, 147] width 192 height 12
click at [128, 139] on input "d. Assigning work to match people’s strengths to boost engagement" at bounding box center [128, 138] width 0 height 4
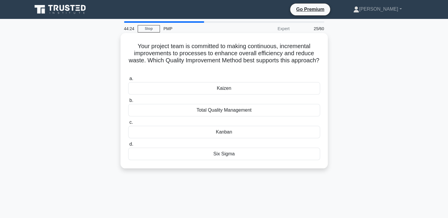
click at [226, 86] on div "Kaizen" at bounding box center [224, 88] width 192 height 12
click at [128, 81] on input "a. Kaizen" at bounding box center [128, 79] width 0 height 4
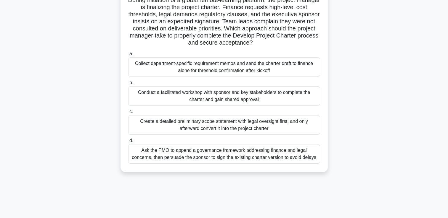
scroll to position [59, 0]
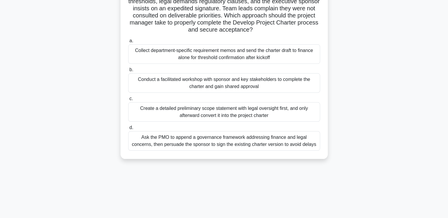
click at [207, 81] on div "Conduct a facilitated workshop with sponsor and key stakeholders to complete th…" at bounding box center [224, 83] width 192 height 20
click at [128, 72] on input "b. Conduct a facilitated workshop with sponsor and key stakeholders to complete…" at bounding box center [128, 70] width 0 height 4
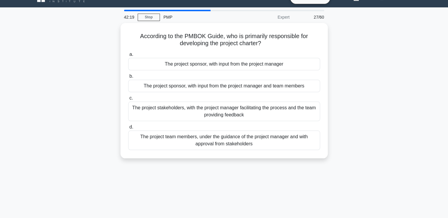
scroll to position [0, 0]
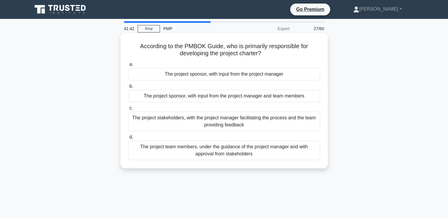
click at [224, 76] on div "The project sponsor, with input from the project manager" at bounding box center [224, 74] width 192 height 12
click at [128, 67] on input "a. The project sponsor, with input from the project manager" at bounding box center [128, 65] width 0 height 4
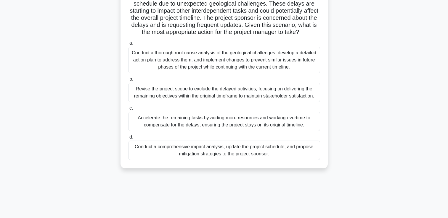
scroll to position [59, 0]
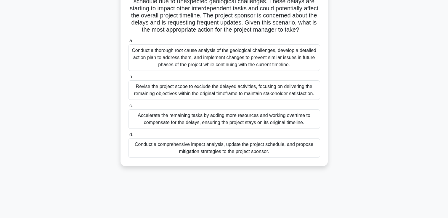
click at [224, 155] on div "Conduct a comprehensive impact analysis, update the project schedule, and propo…" at bounding box center [224, 149] width 192 height 20
click at [128, 137] on input "d. Conduct a comprehensive impact analysis, update the project schedule, and pr…" at bounding box center [128, 135] width 0 height 4
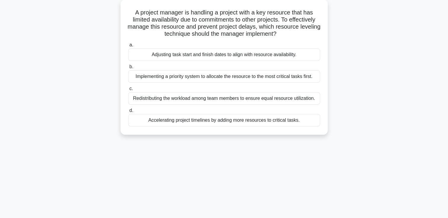
scroll to position [0, 0]
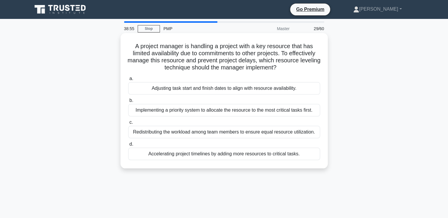
click at [286, 112] on div "Implementing a priority system to allocate the resource to the most critical ta…" at bounding box center [224, 110] width 192 height 12
click at [128, 103] on input "b. Implementing a priority system to allocate the resource to the most critical…" at bounding box center [128, 101] width 0 height 4
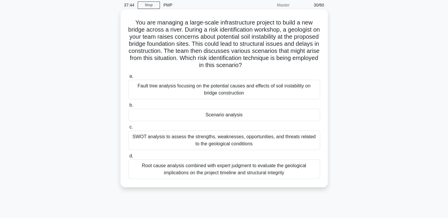
scroll to position [59, 0]
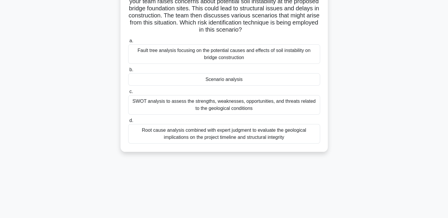
click at [232, 134] on div "Root cause analysis combined with expert judgment to evaluate the geological im…" at bounding box center [224, 134] width 192 height 20
click at [128, 123] on input "d. Root cause analysis combined with expert judgment to evaluate the geological…" at bounding box center [128, 121] width 0 height 4
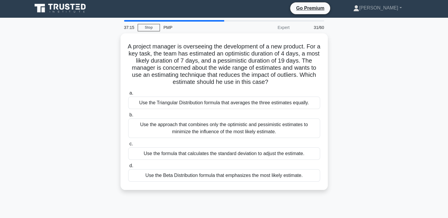
scroll to position [0, 0]
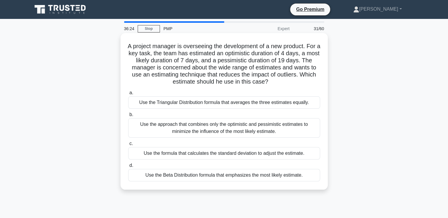
click at [220, 103] on div "Use the Triangular Distribution formula that averages the three estimates equal…" at bounding box center [224, 102] width 192 height 12
click at [128, 95] on input "a. Use the Triangular Distribution formula that averages the three estimates eq…" at bounding box center [128, 93] width 0 height 4
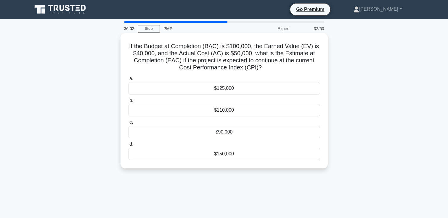
drag, startPoint x: 129, startPoint y: 46, endPoint x: 289, endPoint y: 70, distance: 161.6
click at [289, 70] on h5 "If the Budget at Completion (BAC) is $100,000, the Earned Value (EV) is $40,000…" at bounding box center [224, 57] width 193 height 29
copy h5 "If the Budget at Completion (BAC) is $100,000, the Earned Value (EV) is $40,000…"
click at [221, 90] on div "$125,000" at bounding box center [224, 88] width 192 height 12
click at [128, 81] on input "a. $125,000" at bounding box center [128, 79] width 0 height 4
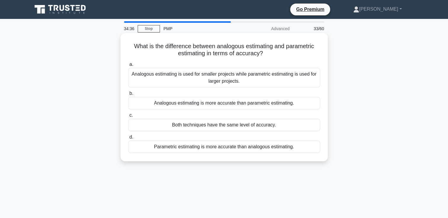
click at [261, 148] on div "Parametric estimating is more accurate than analogous estimating." at bounding box center [224, 147] width 192 height 12
click at [128, 139] on input "d. Parametric estimating is more accurate than analogous estimating." at bounding box center [128, 138] width 0 height 4
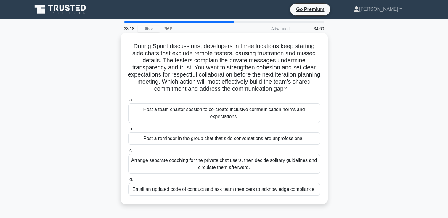
click at [214, 114] on div "Host a team charter session to co-create inclusive communication norms and expe…" at bounding box center [224, 114] width 192 height 20
click at [128, 102] on input "a. Host a team charter session to co-create inclusive communication norms and e…" at bounding box center [128, 100] width 0 height 4
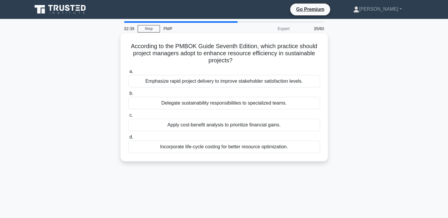
click at [264, 147] on div "Incorporate life-cycle costing for better resource optimization." at bounding box center [224, 147] width 192 height 12
click at [128, 139] on input "d. Incorporate life-cycle costing for better resource optimization." at bounding box center [128, 138] width 0 height 4
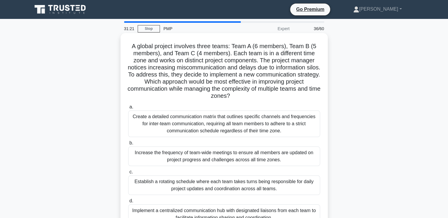
scroll to position [30, 0]
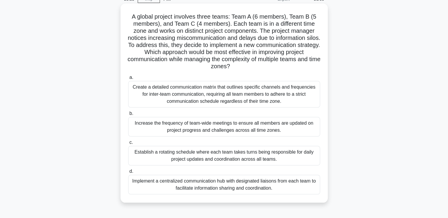
click at [254, 186] on div "Implement a centralized communication hub with designated liaisons from each te…" at bounding box center [224, 185] width 192 height 20
click at [128, 174] on input "d. Implement a centralized communication hub with designated liaisons from each…" at bounding box center [128, 172] width 0 height 4
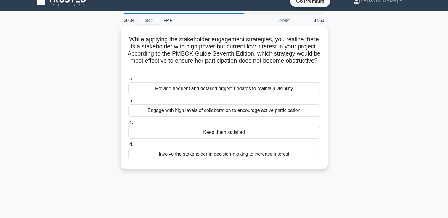
scroll to position [0, 0]
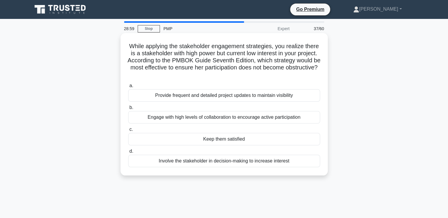
click at [231, 164] on div "Involve the stakeholder in decision-making to increase interest" at bounding box center [224, 161] width 192 height 12
click at [128, 154] on input "d. Involve the stakeholder in decision-making to increase interest" at bounding box center [128, 152] width 0 height 4
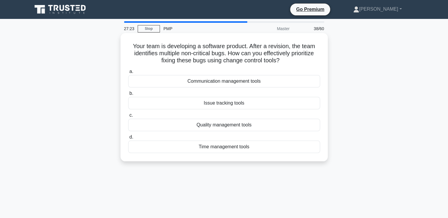
click at [224, 106] on div "Issue tracking tools" at bounding box center [224, 103] width 192 height 12
click at [128, 96] on input "b. Issue tracking tools" at bounding box center [128, 94] width 0 height 4
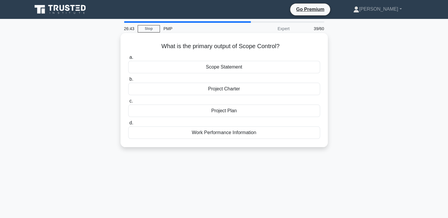
click at [217, 133] on div "Work Performance Information" at bounding box center [224, 133] width 192 height 12
click at [128, 125] on input "d. Work Performance Information" at bounding box center [128, 123] width 0 height 4
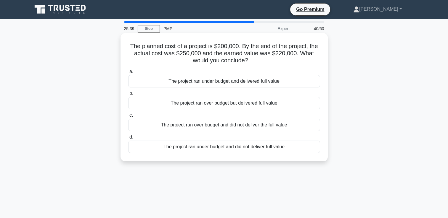
click at [244, 127] on div "The project ran over budget and did not deliver the full value" at bounding box center [224, 125] width 192 height 12
click at [128, 118] on input "c. The project ran over budget and did not deliver the full value" at bounding box center [128, 116] width 0 height 4
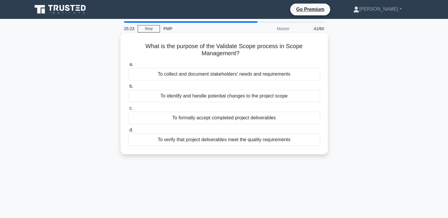
click at [255, 120] on div "To formally accept completed project deliverables" at bounding box center [224, 118] width 192 height 12
click at [128, 110] on input "c. To formally accept completed project deliverables" at bounding box center [128, 109] width 0 height 4
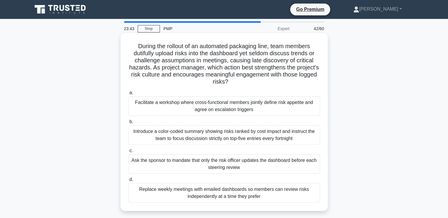
click at [217, 104] on div "Facilitate a workshop where cross-functional members jointly define risk appeti…" at bounding box center [224, 106] width 192 height 20
click at [128, 95] on input "a. Facilitate a workshop where cross-functional members jointly define risk app…" at bounding box center [128, 93] width 0 height 4
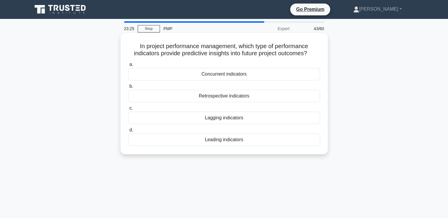
click at [225, 141] on div "Leading indicators" at bounding box center [224, 140] width 192 height 12
click at [128, 132] on input "d. Leading indicators" at bounding box center [128, 130] width 0 height 4
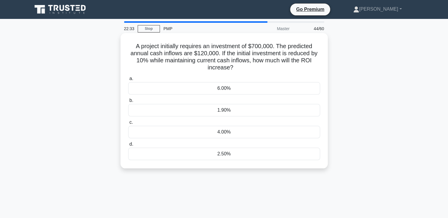
click at [225, 155] on div "2.50%" at bounding box center [224, 154] width 192 height 12
click at [128, 147] on input "d. 2.50%" at bounding box center [128, 145] width 0 height 4
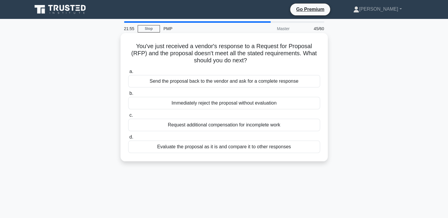
click at [252, 149] on div "Evaluate the proposal as it is and compare it to other responses" at bounding box center [224, 147] width 192 height 12
click at [128, 139] on input "d. Evaluate the proposal as it is and compare it to other responses" at bounding box center [128, 138] width 0 height 4
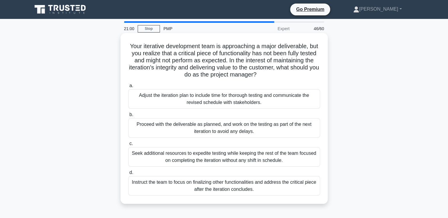
click at [205, 129] on div "Proceed with the deliverable as planned, and work on the testing as part of the…" at bounding box center [224, 128] width 192 height 20
click at [128, 117] on input "b. Proceed with the deliverable as planned, and work on the testing as part of …" at bounding box center [128, 115] width 0 height 4
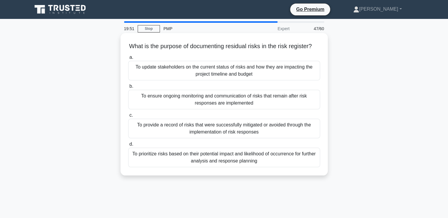
click at [219, 79] on div "To update stakeholders on the current status of risks and how they are impactin…" at bounding box center [224, 71] width 192 height 20
click at [128, 59] on input "a. To update stakeholders on the current status of risks and how they are impac…" at bounding box center [128, 58] width 0 height 4
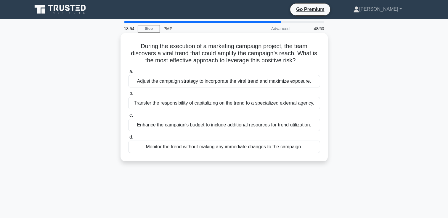
click at [264, 84] on div "Adjust the campaign strategy to incorporate the viral trend and maximize exposu…" at bounding box center [224, 81] width 192 height 12
click at [128, 74] on input "a. Adjust the campaign strategy to incorporate the viral trend and maximize exp…" at bounding box center [128, 72] width 0 height 4
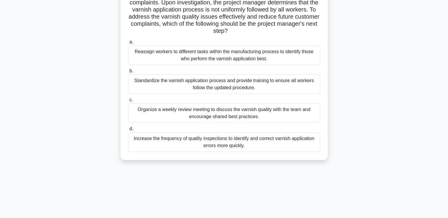
scroll to position [59, 0]
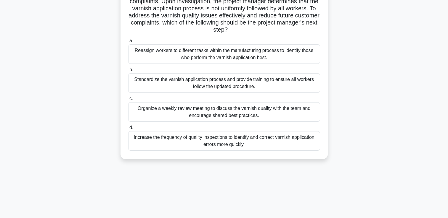
click at [231, 85] on div "Standardize the varnish application process and provide training to ensure all …" at bounding box center [224, 83] width 192 height 20
click at [128, 72] on input "b. Standardize the varnish application process and provide training to ensure a…" at bounding box center [128, 70] width 0 height 4
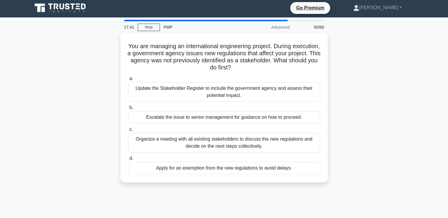
scroll to position [0, 0]
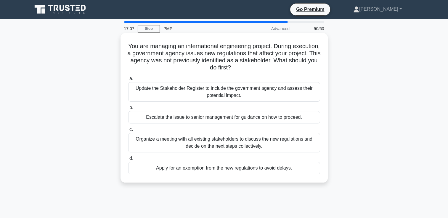
click at [212, 88] on div "Update the Stakeholder Register to include the government agency and assess the…" at bounding box center [224, 92] width 192 height 20
click at [128, 81] on input "a. Update the Stakeholder Register to include the government agency and assess …" at bounding box center [128, 79] width 0 height 4
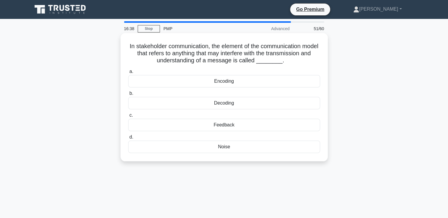
click at [231, 127] on div "Feedback" at bounding box center [224, 125] width 192 height 12
click at [128, 118] on input "c. Feedback" at bounding box center [128, 116] width 0 height 4
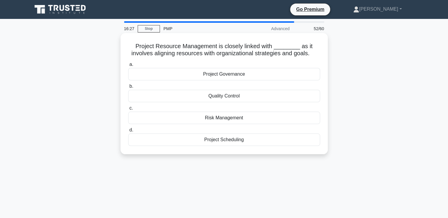
click at [215, 77] on div "Project Governance" at bounding box center [224, 74] width 192 height 12
click at [128, 67] on input "a. Project Governance" at bounding box center [128, 65] width 0 height 4
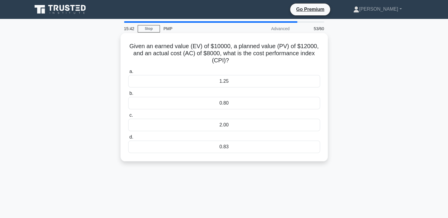
click at [228, 83] on div "1.25" at bounding box center [224, 81] width 192 height 12
click at [128, 74] on input "a. 1.25" at bounding box center [128, 72] width 0 height 4
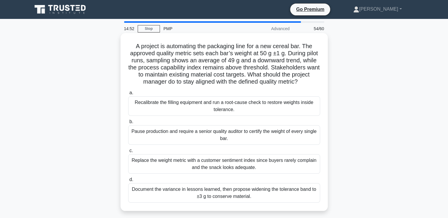
click at [201, 112] on div "Recalibrate the filling equipment and run a root-cause check to restore weights…" at bounding box center [224, 106] width 192 height 20
click at [128, 95] on input "a. Recalibrate the filling equipment and run a root-cause check to restore weig…" at bounding box center [128, 93] width 0 height 4
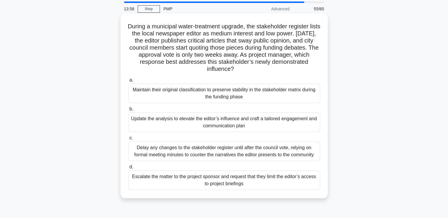
scroll to position [30, 0]
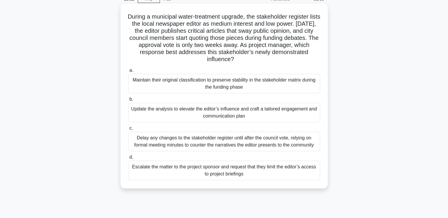
click at [222, 114] on div "Update the analysis to elevate the editor’s influence and craft a tailored enga…" at bounding box center [224, 113] width 192 height 20
click at [128, 102] on input "b. Update the analysis to elevate the editor’s influence and craft a tailored e…" at bounding box center [128, 100] width 0 height 4
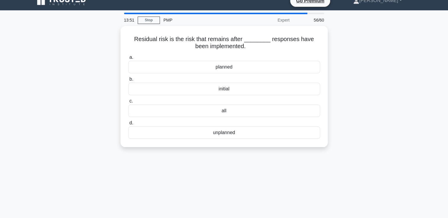
scroll to position [0, 0]
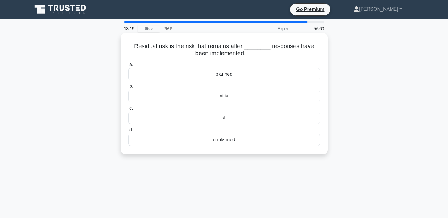
click at [226, 78] on div "planned" at bounding box center [224, 74] width 192 height 12
click at [128, 67] on input "a. planned" at bounding box center [128, 65] width 0 height 4
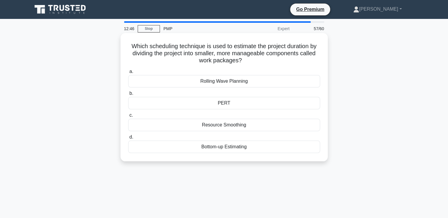
click at [230, 83] on div "Rolling Wave Planning" at bounding box center [224, 81] width 192 height 12
click at [128, 74] on input "a. Rolling Wave Planning" at bounding box center [128, 72] width 0 height 4
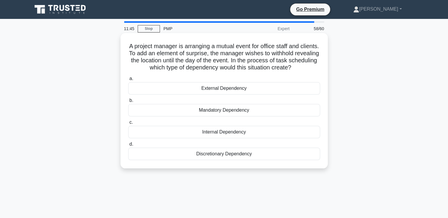
click at [231, 155] on div "Discretionary Dependency" at bounding box center [224, 154] width 192 height 12
click at [128, 147] on input "d. Discretionary Dependency" at bounding box center [128, 145] width 0 height 4
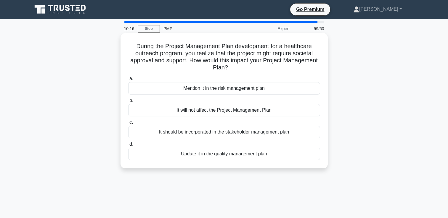
click at [265, 135] on div "It should be incorporated in the stakeholder management plan" at bounding box center [224, 132] width 192 height 12
click at [128, 125] on input "c. It should be incorporated in the stakeholder management plan" at bounding box center [128, 123] width 0 height 4
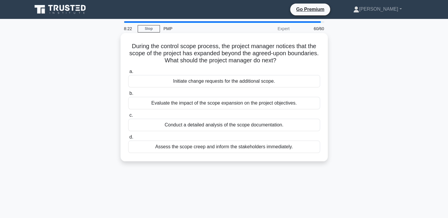
click at [207, 104] on div "Evaluate the impact of the scope expansion on the project objectives." at bounding box center [224, 103] width 192 height 12
click at [128, 96] on input "b. Evaluate the impact of the scope expansion on the project objectives." at bounding box center [128, 94] width 0 height 4
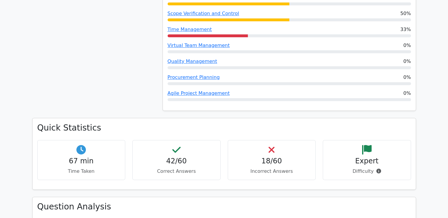
scroll to position [681, 0]
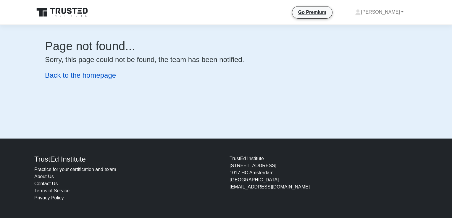
click at [89, 76] on link "Back to the homepage" at bounding box center [80, 75] width 71 height 8
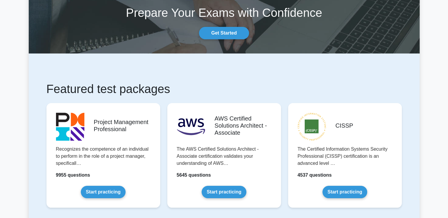
scroll to position [118, 0]
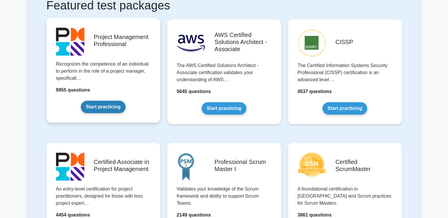
click at [105, 107] on link "Start practicing" at bounding box center [103, 107] width 45 height 12
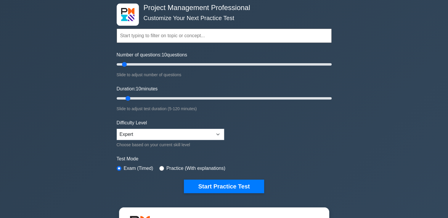
scroll to position [59, 0]
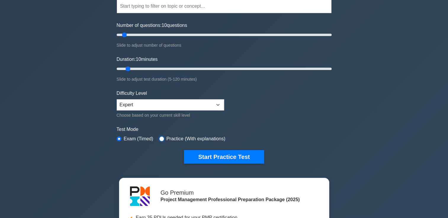
click at [160, 137] on input "radio" at bounding box center [161, 139] width 5 height 5
radio input "true"
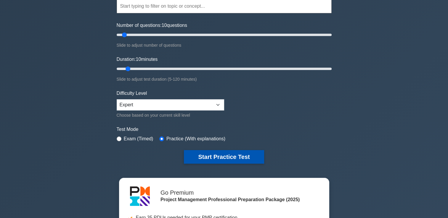
click at [222, 155] on button "Start Practice Test" at bounding box center [224, 157] width 80 height 14
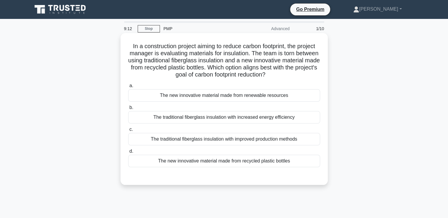
click at [269, 96] on div "The new innovative material made from renewable resources" at bounding box center [224, 95] width 192 height 12
click at [128, 88] on input "a. The new innovative material made from renewable resources" at bounding box center [128, 86] width 0 height 4
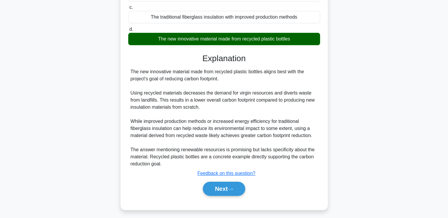
scroll to position [125, 0]
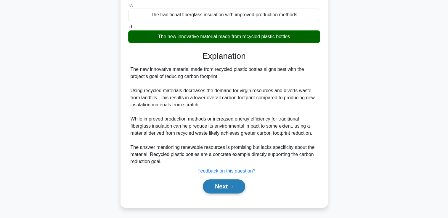
click at [223, 188] on button "Next" at bounding box center [224, 187] width 42 height 14
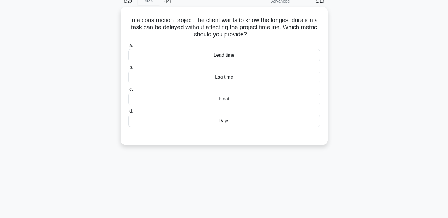
scroll to position [0, 0]
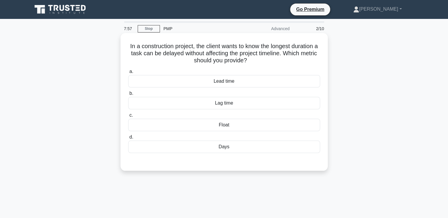
click at [220, 127] on div "Float" at bounding box center [224, 125] width 192 height 12
click at [128, 118] on input "c. Float" at bounding box center [128, 116] width 0 height 4
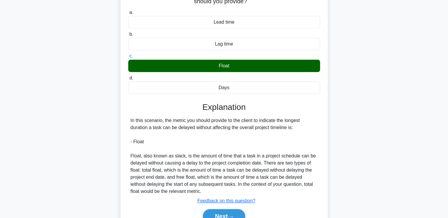
scroll to position [89, 0]
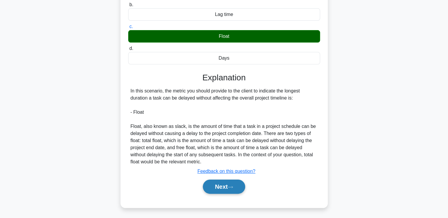
click at [219, 188] on button "Next" at bounding box center [224, 187] width 42 height 14
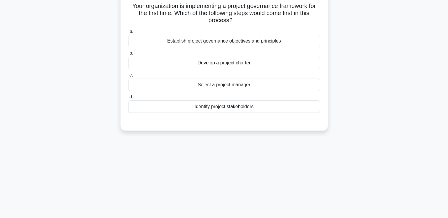
scroll to position [0, 0]
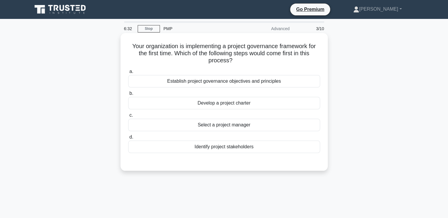
click at [253, 83] on div "Establish project governance objectives and principles" at bounding box center [224, 81] width 192 height 12
click at [128, 74] on input "a. Establish project governance objectives and principles" at bounding box center [128, 72] width 0 height 4
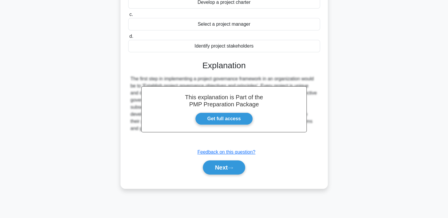
scroll to position [101, 0]
click at [228, 171] on button "Next" at bounding box center [224, 167] width 42 height 14
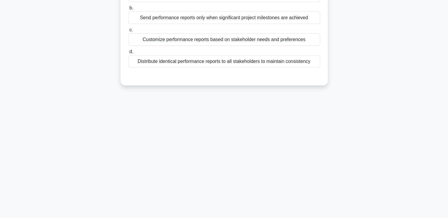
scroll to position [0, 0]
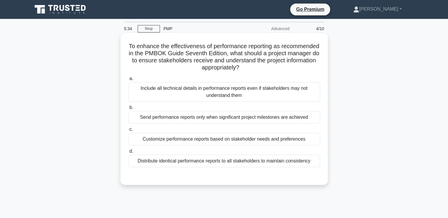
click at [245, 141] on div "Customize performance reports based on stakeholder needs and preferences" at bounding box center [224, 139] width 192 height 12
click at [128, 132] on input "c. Customize performance reports based on stakeholder needs and preferences" at bounding box center [128, 130] width 0 height 4
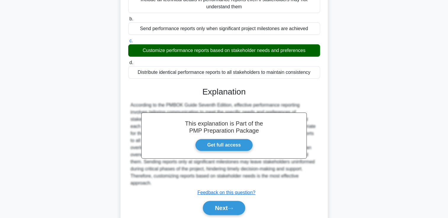
scroll to position [103, 0]
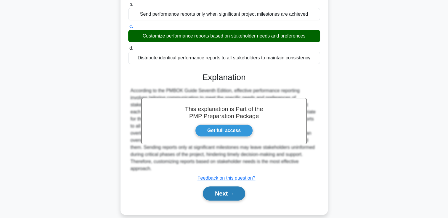
click at [233, 193] on icon at bounding box center [230, 194] width 5 height 3
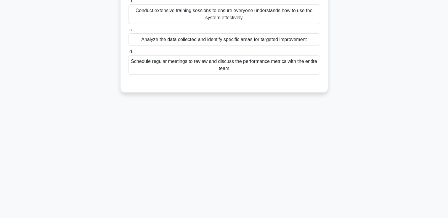
scroll to position [0, 0]
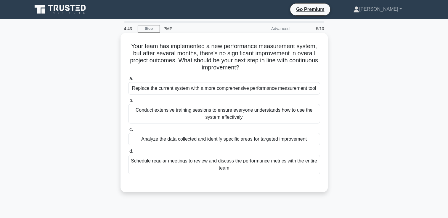
click at [198, 141] on div "Analyze the data collected and identify specific areas for targeted improvement" at bounding box center [224, 139] width 192 height 12
click at [128, 132] on input "c. Analyze the data collected and identify specific areas for targeted improvem…" at bounding box center [128, 130] width 0 height 4
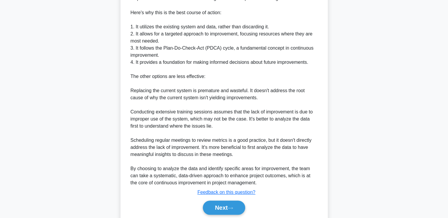
scroll to position [238, 0]
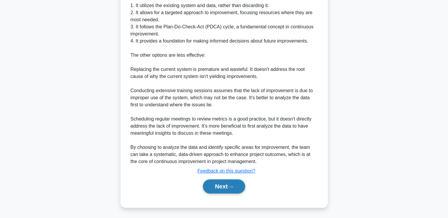
click at [224, 188] on button "Next" at bounding box center [224, 187] width 42 height 14
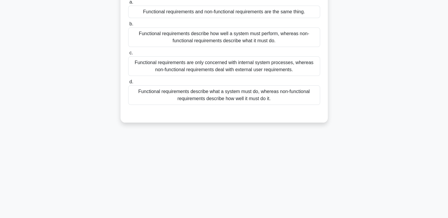
scroll to position [0, 0]
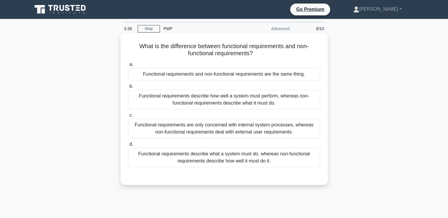
click at [252, 100] on div "Functional requirements describe how well a system must perform, whereas non-fu…" at bounding box center [224, 100] width 192 height 20
click at [128, 89] on input "b. Functional requirements describe how well a system must perform, whereas non…" at bounding box center [128, 87] width 0 height 4
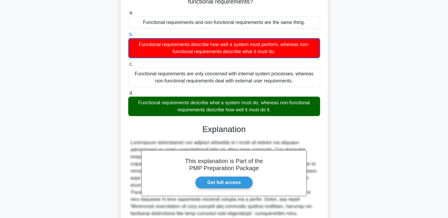
scroll to position [111, 0]
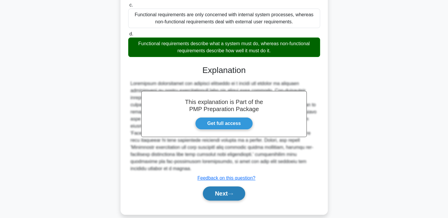
click at [226, 188] on button "Next" at bounding box center [224, 194] width 42 height 14
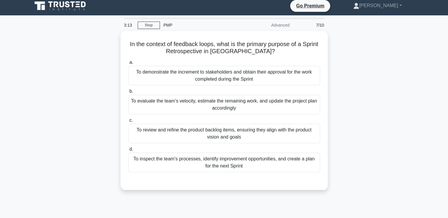
scroll to position [0, 0]
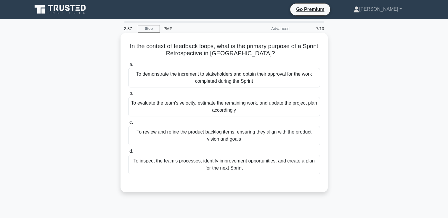
click at [227, 108] on div "To evaluate the team's velocity, estimate the remaining work, and update the pr…" at bounding box center [224, 107] width 192 height 20
click at [128, 96] on input "b. To evaluate the team's velocity, estimate the remaining work, and update the…" at bounding box center [128, 94] width 0 height 4
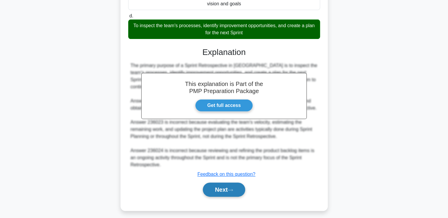
scroll to position [139, 0]
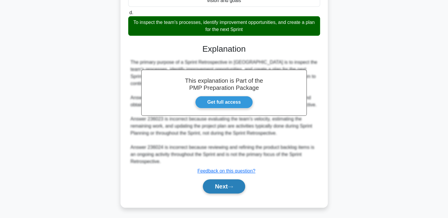
click at [228, 186] on button "Next" at bounding box center [224, 187] width 42 height 14
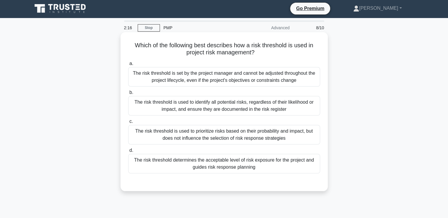
scroll to position [0, 0]
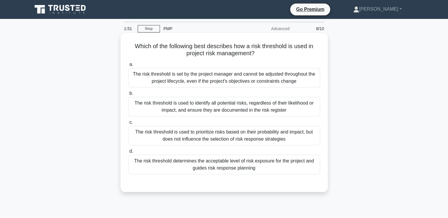
click at [249, 163] on div "The risk threshold determines the acceptable level of risk exposure for the pro…" at bounding box center [224, 165] width 192 height 20
click at [128, 154] on input "d. The risk threshold determines the acceptable level of risk exposure for the …" at bounding box center [128, 152] width 0 height 4
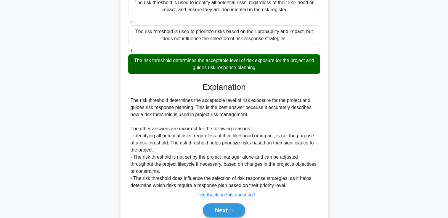
scroll to position [125, 0]
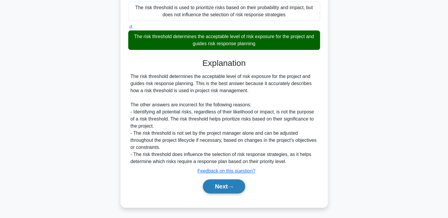
click at [226, 186] on button "Next" at bounding box center [224, 187] width 42 height 14
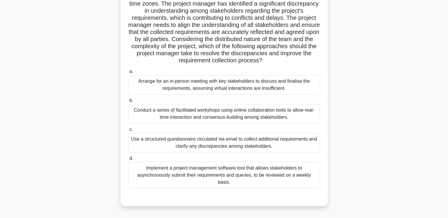
scroll to position [59, 0]
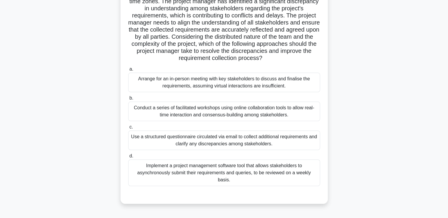
click at [214, 141] on div "Use a structured questionnaire circulated via email to collect additional requi…" at bounding box center [224, 141] width 192 height 20
click at [128, 129] on input "c. Use a structured questionnaire circulated via email to collect additional re…" at bounding box center [128, 128] width 0 height 4
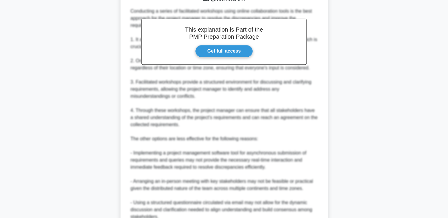
scroll to position [310, 0]
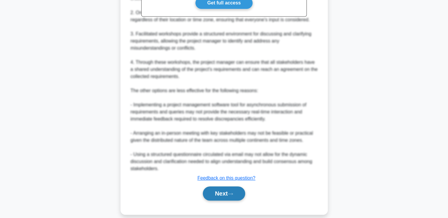
click at [229, 187] on button "Next" at bounding box center [224, 194] width 42 height 14
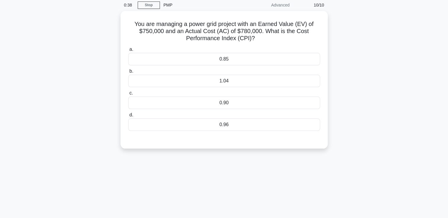
scroll to position [0, 0]
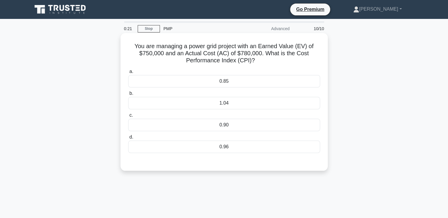
click at [230, 106] on div "1.04" at bounding box center [224, 103] width 192 height 12
click at [128, 96] on input "b. 1.04" at bounding box center [128, 94] width 0 height 4
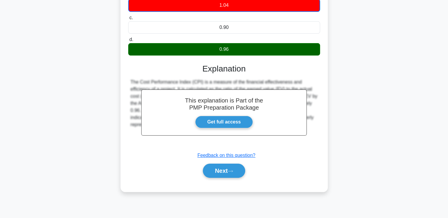
scroll to position [101, 0]
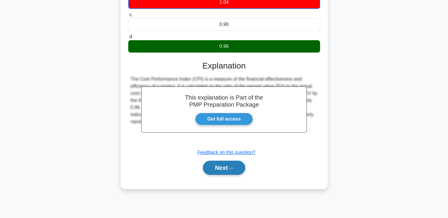
click at [228, 162] on button "Next" at bounding box center [224, 168] width 42 height 14
click at [226, 168] on button "Next" at bounding box center [224, 168] width 42 height 14
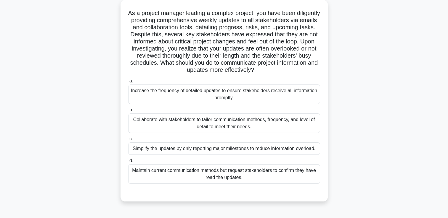
scroll to position [0, 0]
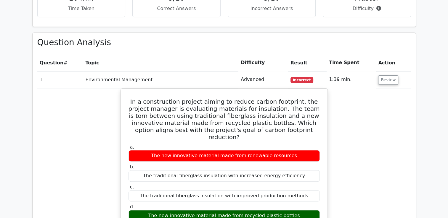
scroll to position [444, 0]
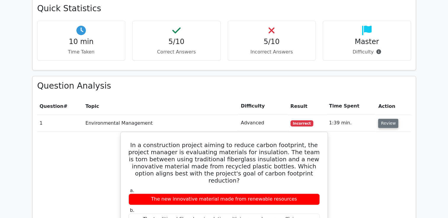
click at [388, 119] on button "Review" at bounding box center [388, 123] width 20 height 9
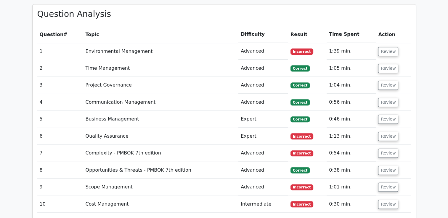
scroll to position [533, 0]
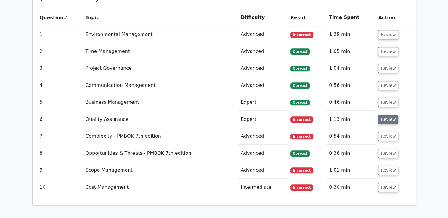
click at [384, 115] on button "Review" at bounding box center [388, 119] width 20 height 9
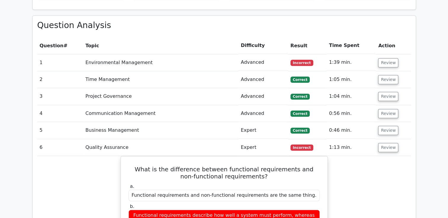
scroll to position [503, 0]
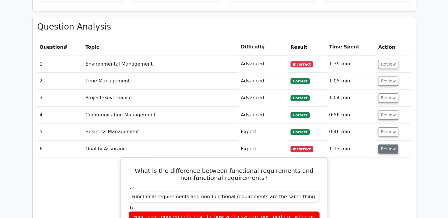
click at [384, 145] on button "Review" at bounding box center [388, 149] width 20 height 9
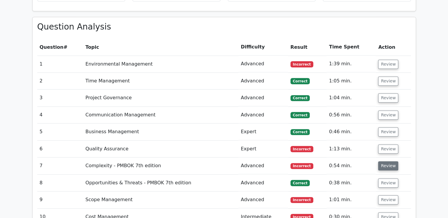
click at [384, 162] on button "Review" at bounding box center [388, 166] width 20 height 9
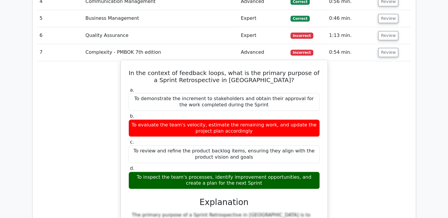
scroll to position [592, 0]
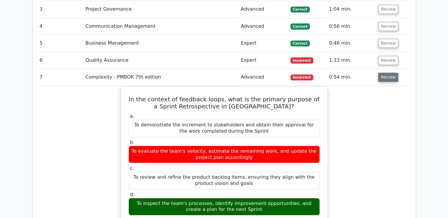
click at [383, 73] on button "Review" at bounding box center [388, 77] width 20 height 9
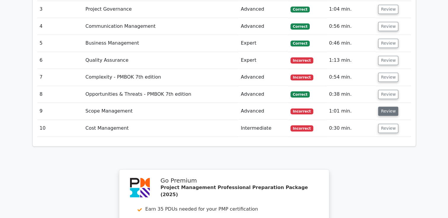
click at [386, 107] on button "Review" at bounding box center [388, 111] width 20 height 9
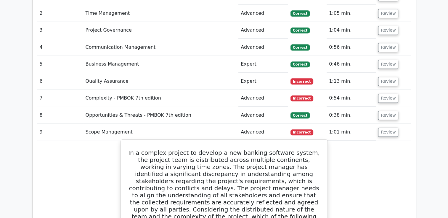
scroll to position [562, 0]
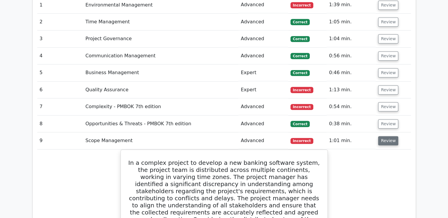
click at [385, 136] on button "Review" at bounding box center [388, 140] width 20 height 9
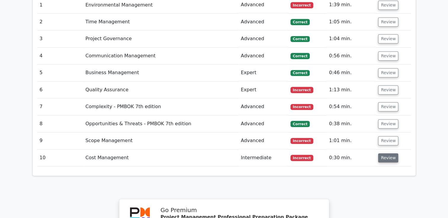
click at [387, 154] on button "Review" at bounding box center [388, 158] width 20 height 9
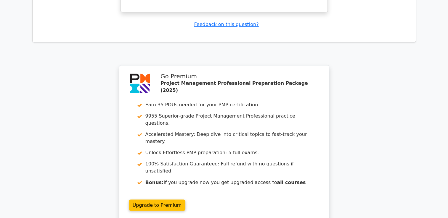
scroll to position [1021, 0]
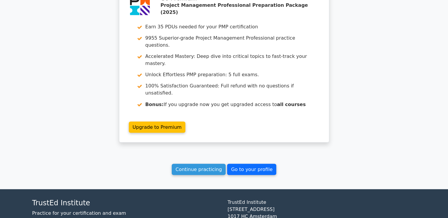
click at [247, 164] on link "Go to your profile" at bounding box center [251, 169] width 49 height 11
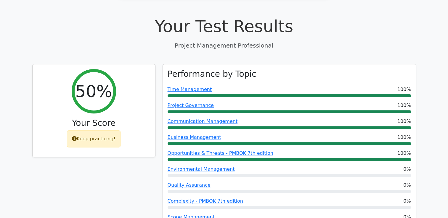
scroll to position [73, 0]
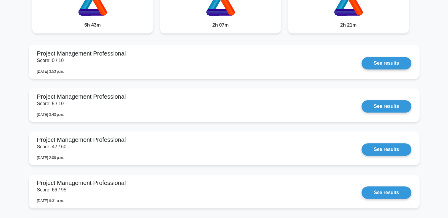
scroll to position [503, 0]
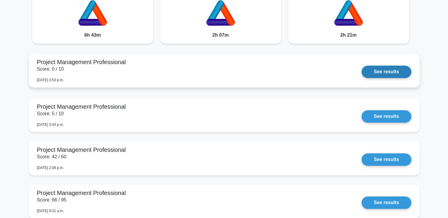
click at [381, 71] on link "See results" at bounding box center [385, 72] width 49 height 12
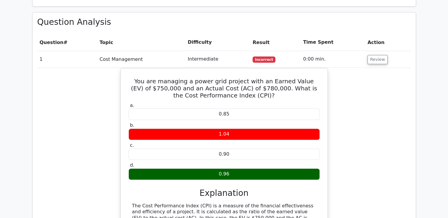
scroll to position [326, 0]
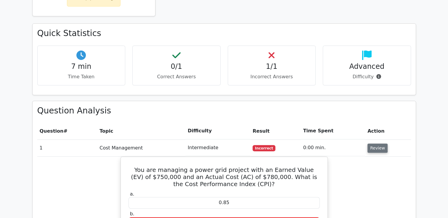
click at [375, 144] on button "Review" at bounding box center [377, 148] width 20 height 9
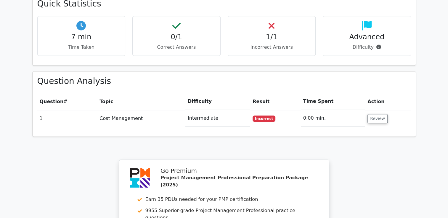
scroll to position [525, 0]
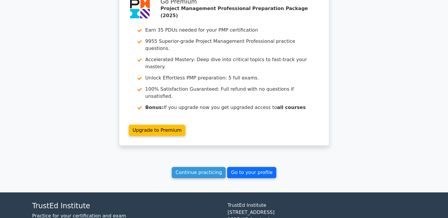
click at [243, 167] on link "Go to your profile" at bounding box center [251, 172] width 49 height 11
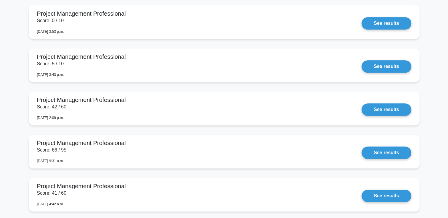
scroll to position [562, 0]
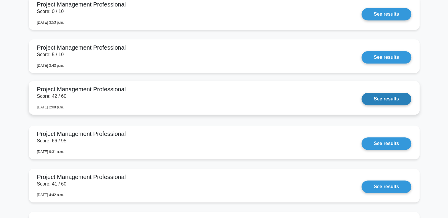
click at [383, 99] on link "See results" at bounding box center [385, 99] width 49 height 12
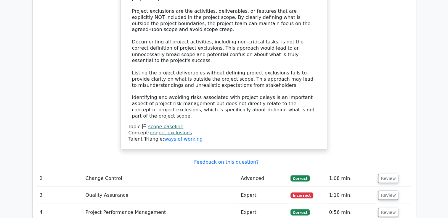
scroll to position [1095, 0]
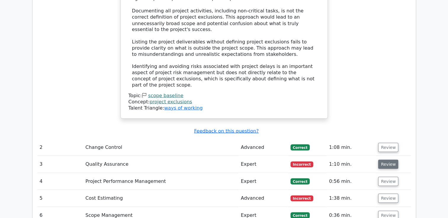
click at [384, 160] on button "Review" at bounding box center [388, 164] width 20 height 9
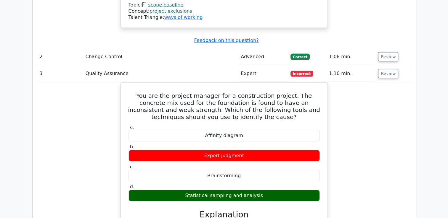
scroll to position [1184, 0]
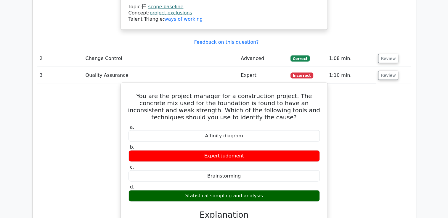
drag, startPoint x: 134, startPoint y: 42, endPoint x: 312, endPoint y: 137, distance: 201.9
click at [312, 137] on div "You are the project manager for a construction project. The concrete mix used f…" at bounding box center [224, 203] width 202 height 235
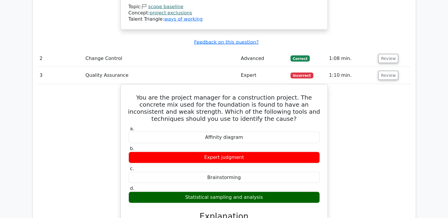
copy div "ou are the project manager for a construction project. The concrete mix used fo…"
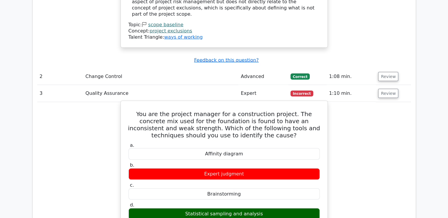
scroll to position [1154, 0]
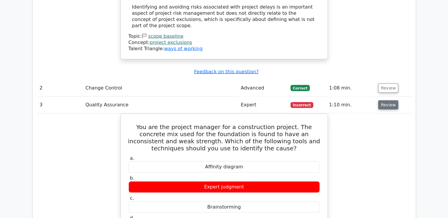
click at [385, 101] on button "Review" at bounding box center [388, 105] width 20 height 9
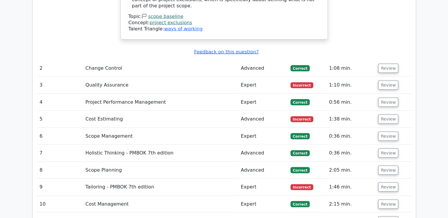
scroll to position [1184, 0]
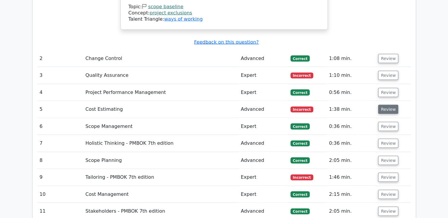
click at [384, 105] on button "Review" at bounding box center [388, 109] width 20 height 9
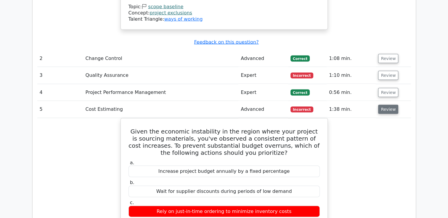
click at [387, 105] on button "Review" at bounding box center [388, 109] width 20 height 9
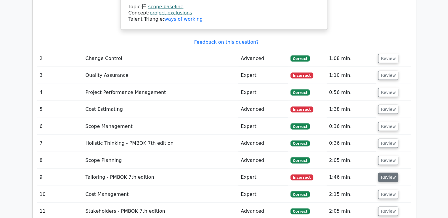
click at [386, 173] on button "Review" at bounding box center [388, 177] width 20 height 9
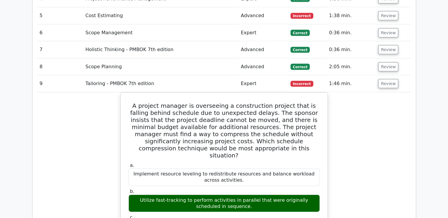
scroll to position [1285, 0]
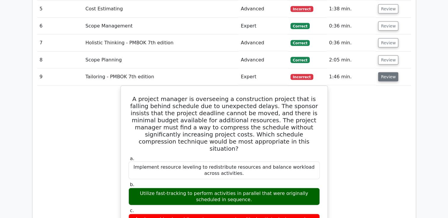
click at [384, 73] on button "Review" at bounding box center [388, 77] width 20 height 9
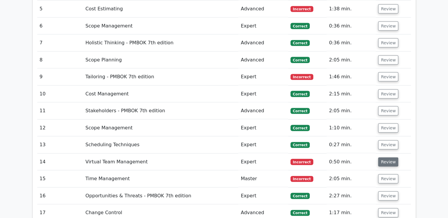
click at [386, 158] on button "Review" at bounding box center [388, 162] width 20 height 9
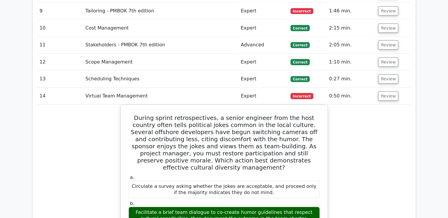
scroll to position [1344, 0]
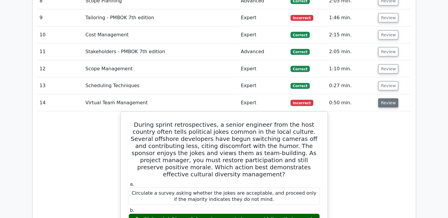
click at [388, 99] on button "Review" at bounding box center [388, 103] width 20 height 9
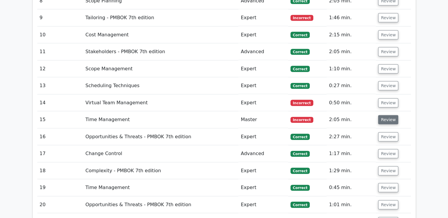
click at [385, 115] on button "Review" at bounding box center [388, 119] width 20 height 9
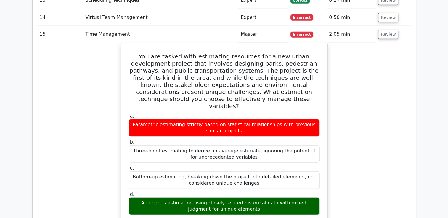
scroll to position [1427, 0]
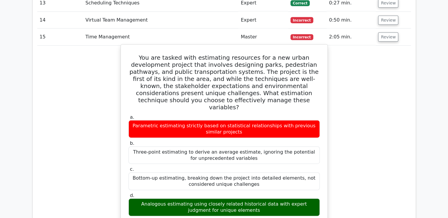
click at [131, 54] on h5 "You are tasked with estimating resources for a new urban development project th…" at bounding box center [224, 82] width 192 height 57
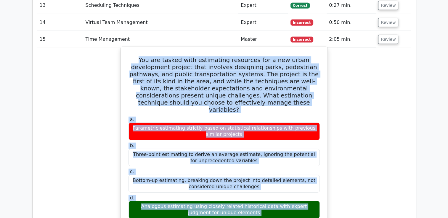
copy div "You are tasked with estimating resources for a new urban development project th…"
click at [226, 149] on div "Three-point estimating to derive an average estimate, ignoring the potential fo…" at bounding box center [223, 158] width 191 height 18
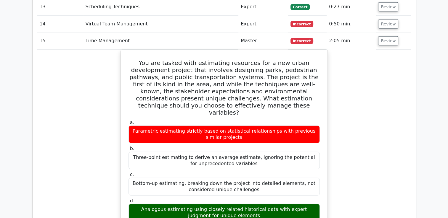
scroll to position [1233, 0]
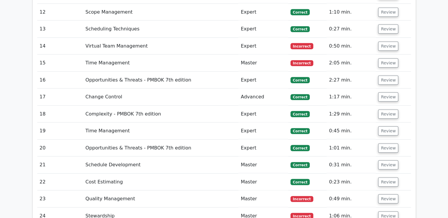
scroll to position [1423, 0]
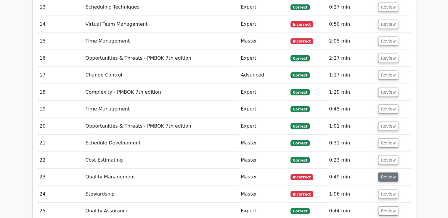
click at [380, 173] on button "Review" at bounding box center [388, 177] width 20 height 9
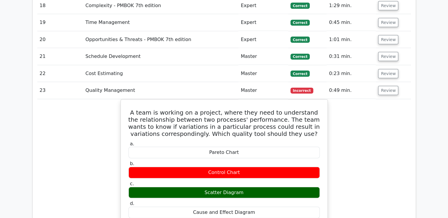
scroll to position [1505, 0]
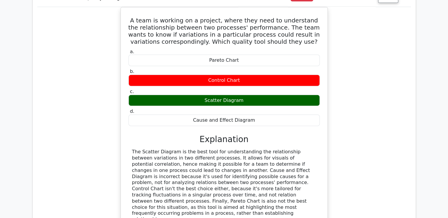
scroll to position [1629, 0]
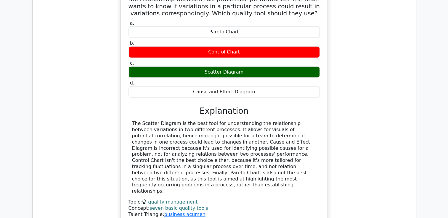
drag, startPoint x: 134, startPoint y: 35, endPoint x: 311, endPoint y: 121, distance: 197.1
click at [311, 121] on div "A team is working on a project, where they need to understand the relationship …" at bounding box center [224, 102] width 202 height 242
copy div "A team is working on a project, where they need to understand the relationship …"
click at [226, 122] on div "The Scatter Diagram is the best tool for understanding the relationship between…" at bounding box center [224, 158] width 184 height 74
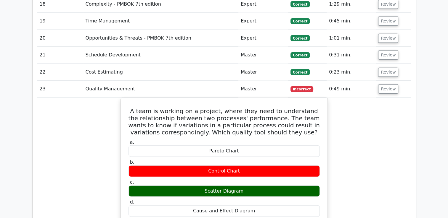
scroll to position [1510, 0]
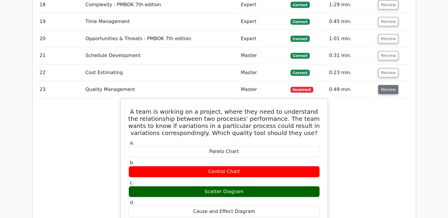
click at [389, 85] on button "Review" at bounding box center [388, 89] width 20 height 9
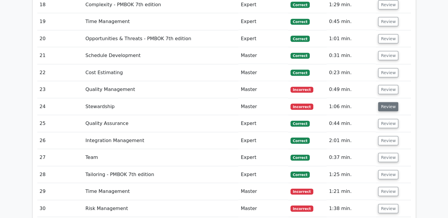
click at [386, 102] on button "Review" at bounding box center [388, 106] width 20 height 9
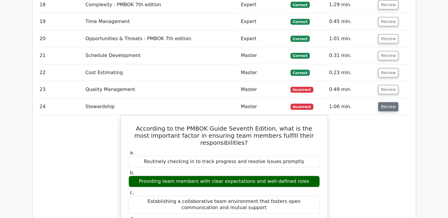
click at [386, 102] on button "Review" at bounding box center [388, 106] width 20 height 9
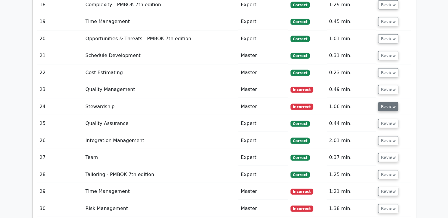
click at [385, 102] on button "Review" at bounding box center [388, 106] width 20 height 9
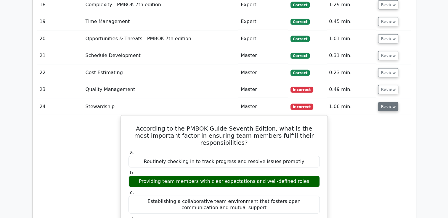
click at [385, 102] on button "Review" at bounding box center [388, 106] width 20 height 9
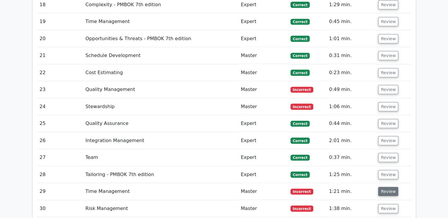
click at [381, 187] on button "Review" at bounding box center [388, 191] width 20 height 9
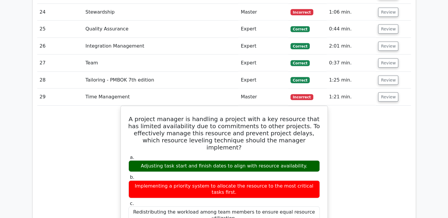
scroll to position [1617, 0]
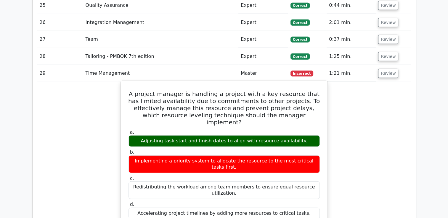
scroll to position [1640, 0]
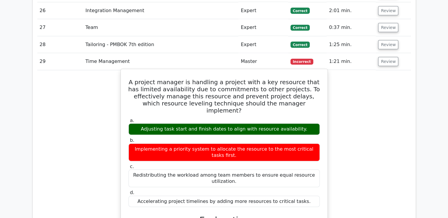
drag, startPoint x: 133, startPoint y: 25, endPoint x: 287, endPoint y: 199, distance: 232.3
click at [287, 199] on div "A project manager is handling a project with a key resource that has limited av…" at bounding box center [224, 193] width 202 height 242
copy div "A project manager is handling a project with a key resource that has limited av…"
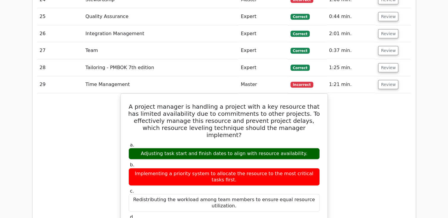
scroll to position [1617, 0]
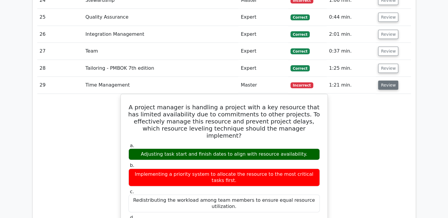
click at [384, 81] on button "Review" at bounding box center [388, 85] width 20 height 9
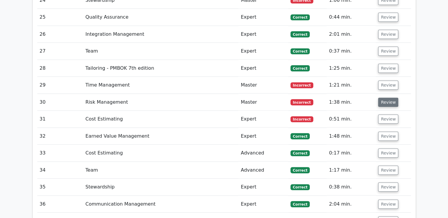
click at [387, 98] on button "Review" at bounding box center [388, 102] width 20 height 9
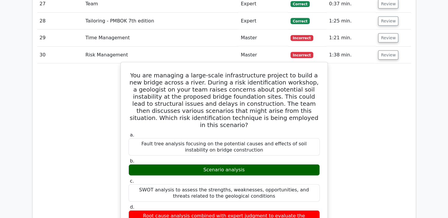
scroll to position [1652, 0]
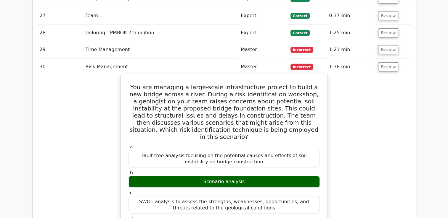
click at [133, 84] on h5 "You are managing a large-scale infrastructure project to build a new bridge acr…" at bounding box center [224, 112] width 192 height 57
drag, startPoint x: 133, startPoint y: 31, endPoint x: 296, endPoint y: 173, distance: 216.5
copy div "You are managing a large-scale infrastructure project to build a new bridge acr…"
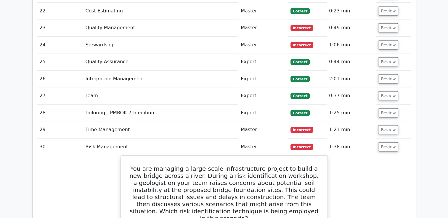
scroll to position [1570, 0]
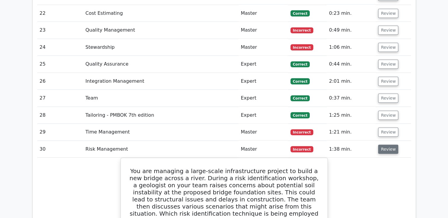
click at [390, 145] on button "Review" at bounding box center [388, 149] width 20 height 9
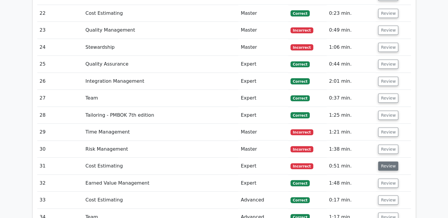
click at [387, 162] on button "Review" at bounding box center [388, 166] width 20 height 9
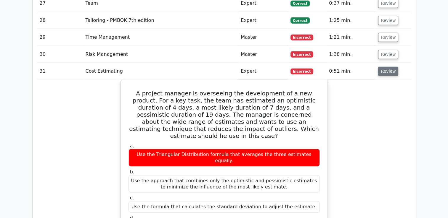
scroll to position [1664, 0]
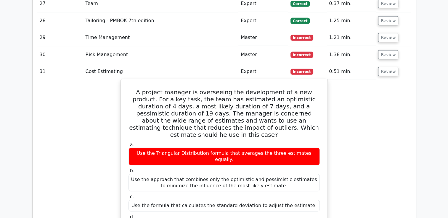
drag, startPoint x: 133, startPoint y: 35, endPoint x: 326, endPoint y: 160, distance: 229.1
click at [326, 160] on div "A project manager is overseeing the development of a new product. For a key tas…" at bounding box center [223, 222] width 207 height 287
copy div "A project manager is overseeing the development of a new product. For a key tas…"
click at [213, 194] on label "c. Use the formula that calculates the standard deviation to adjust the estimat…" at bounding box center [223, 203] width 191 height 18
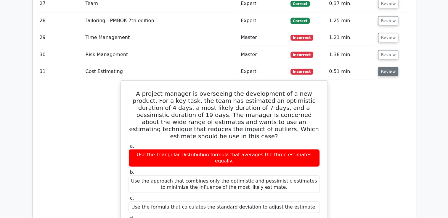
click at [379, 67] on button "Review" at bounding box center [388, 71] width 20 height 9
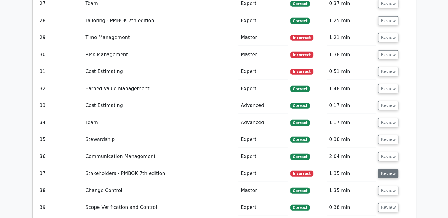
click at [384, 169] on button "Review" at bounding box center [388, 173] width 20 height 9
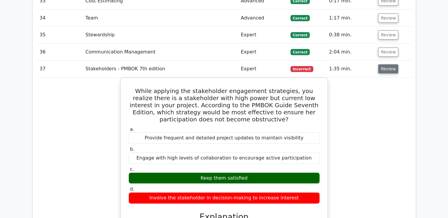
scroll to position [1771, 0]
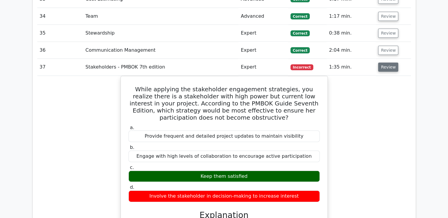
click at [387, 63] on button "Review" at bounding box center [388, 67] width 20 height 9
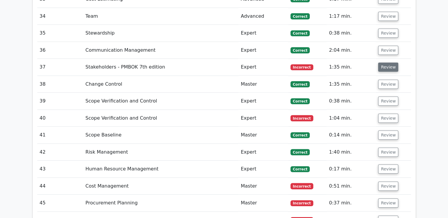
click at [382, 63] on button "Review" at bounding box center [388, 67] width 20 height 9
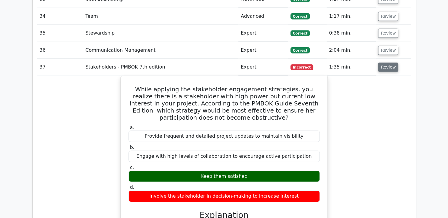
click at [382, 63] on button "Review" at bounding box center [388, 67] width 20 height 9
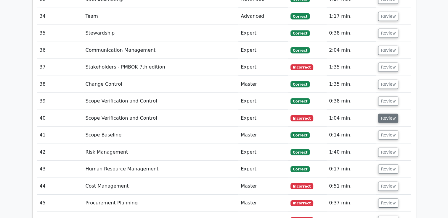
click at [387, 114] on button "Review" at bounding box center [388, 118] width 20 height 9
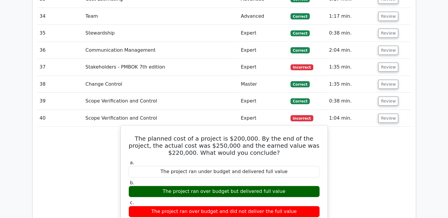
drag, startPoint x: 129, startPoint y: 80, endPoint x: 296, endPoint y: 175, distance: 191.9
copy div "The planned cost of a project is $200,000. By the end of the project, the actua…"
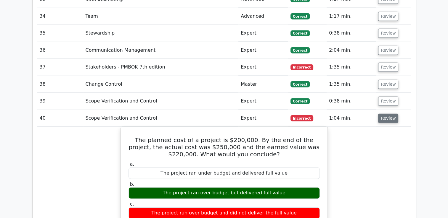
click at [387, 114] on button "Review" at bounding box center [388, 118] width 20 height 9
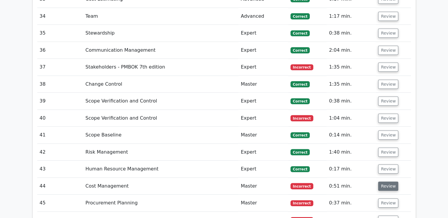
click at [382, 182] on button "Review" at bounding box center [388, 186] width 20 height 9
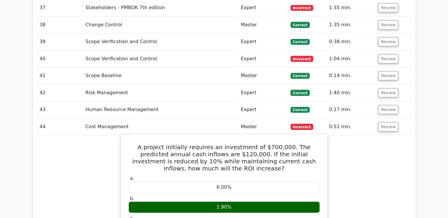
scroll to position [1830, 0]
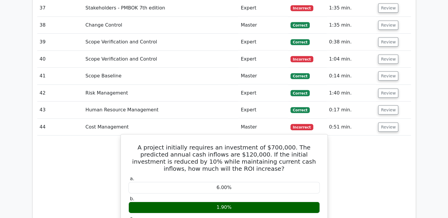
click at [133, 144] on h5 "A project initially requires an investment of $700,000. The predicted annual ca…" at bounding box center [224, 158] width 192 height 28
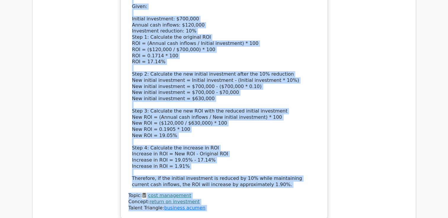
scroll to position [2158, 0]
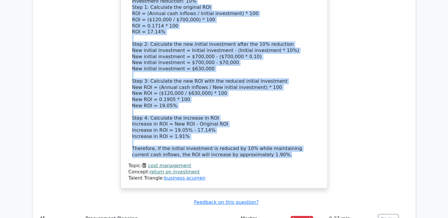
drag, startPoint x: 133, startPoint y: 89, endPoint x: 277, endPoint y: 98, distance: 143.8
copy div "A project initially requires an investment of $700,000. The predicted annual ca…"
click at [235, 71] on div "To calculate the increase in ROI (Return on Investment) when the initial invest…" at bounding box center [224, 53] width 184 height 209
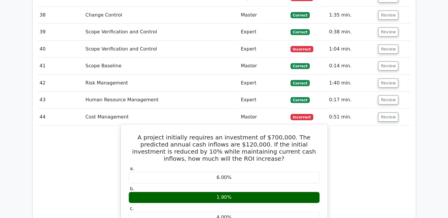
scroll to position [1838, 0]
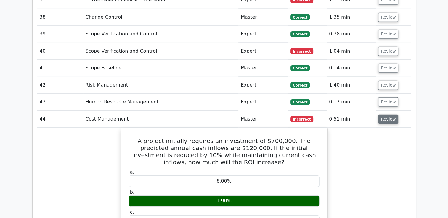
click at [379, 115] on button "Review" at bounding box center [388, 119] width 20 height 9
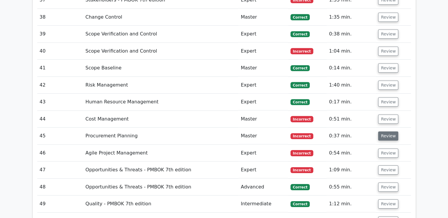
click at [384, 132] on button "Review" at bounding box center [388, 136] width 20 height 9
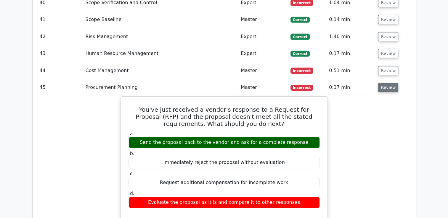
scroll to position [1886, 0]
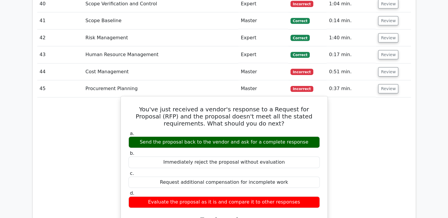
drag, startPoint x: 136, startPoint y: 49, endPoint x: 296, endPoint y: 144, distance: 185.8
click at [296, 144] on div "You've just received a vendor's response to a Request for Proposal (RFP) and th…" at bounding box center [224, 209] width 202 height 220
copy div "You've just received a vendor's response to a Request for Proposal (RFP) and th…"
click at [246, 151] on label "b. Immediately reject the proposal without evaluation" at bounding box center [223, 160] width 191 height 18
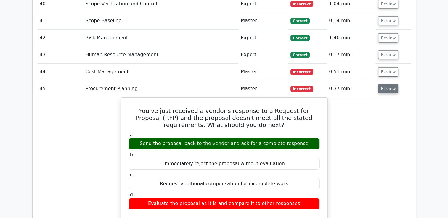
click at [384, 84] on button "Review" at bounding box center [388, 88] width 20 height 9
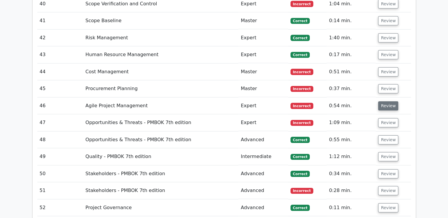
click at [384, 102] on button "Review" at bounding box center [388, 106] width 20 height 9
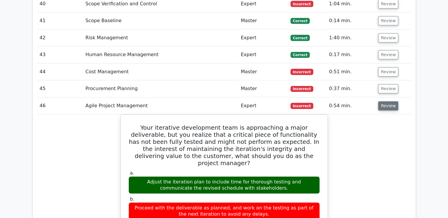
click at [385, 102] on button "Review" at bounding box center [388, 106] width 20 height 9
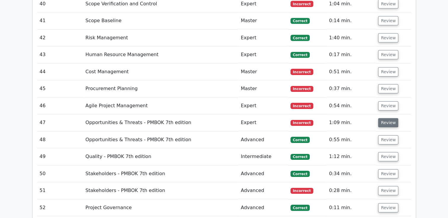
click at [388, 118] on button "Review" at bounding box center [388, 122] width 20 height 9
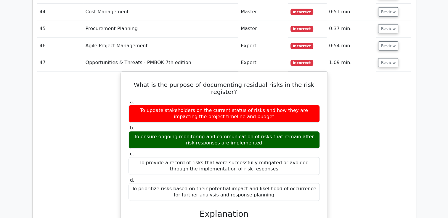
scroll to position [1897, 0]
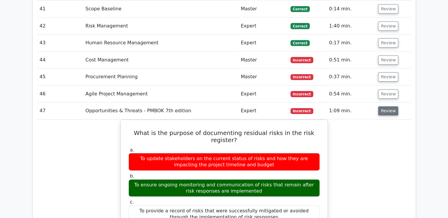
click at [383, 107] on button "Review" at bounding box center [388, 111] width 20 height 9
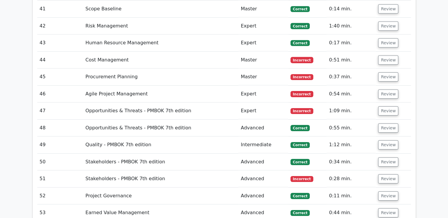
drag, startPoint x: 354, startPoint y: 94, endPoint x: 354, endPoint y: 99, distance: 5.3
drag, startPoint x: 354, startPoint y: 99, endPoint x: 381, endPoint y: 122, distance: 35.3
click at [381, 175] on button "Review" at bounding box center [388, 179] width 20 height 9
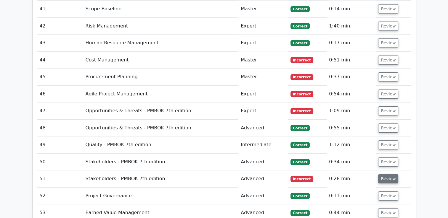
click at [381, 175] on button "Review" at bounding box center [388, 179] width 20 height 9
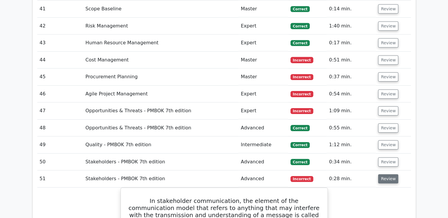
click at [381, 175] on button "Review" at bounding box center [388, 179] width 20 height 9
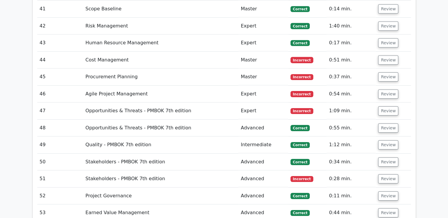
click at [350, 171] on td "0:28 min." at bounding box center [350, 179] width 49 height 17
click at [384, 175] on button "Review" at bounding box center [388, 179] width 20 height 9
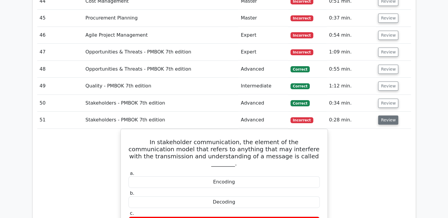
scroll to position [1957, 0]
click at [385, 115] on button "Review" at bounding box center [388, 119] width 20 height 9
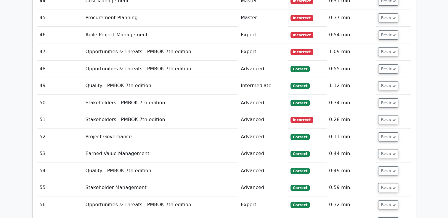
click at [385, 218] on button "Review" at bounding box center [388, 222] width 20 height 9
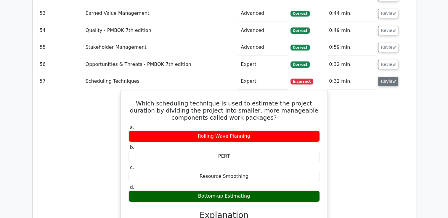
scroll to position [2099, 0]
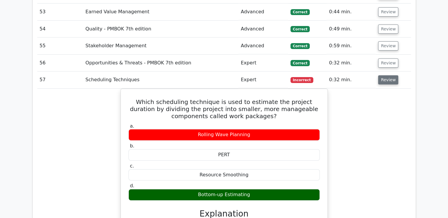
click at [384, 75] on button "Review" at bounding box center [388, 79] width 20 height 9
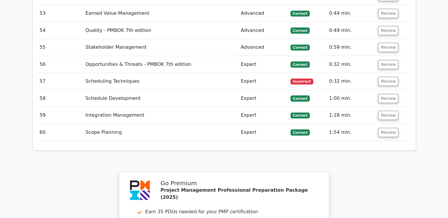
scroll to position [2087, 0]
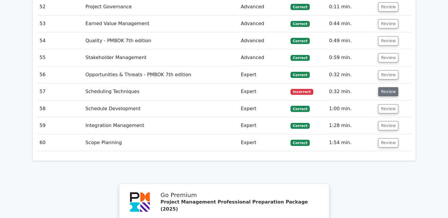
click at [381, 87] on button "Review" at bounding box center [388, 91] width 20 height 9
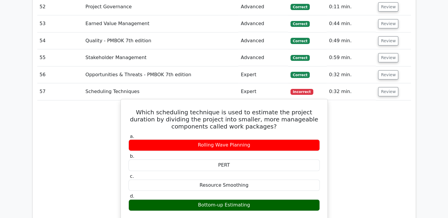
click at [129, 109] on h5 "Which scheduling technique is used to estimate the project duration by dividing…" at bounding box center [224, 119] width 192 height 21
drag, startPoint x: 129, startPoint y: 52, endPoint x: 276, endPoint y: 146, distance: 174.6
copy div "Which scheduling technique is used to estimate the project duration by dividing…"
click at [260, 200] on div "Bottom-up Estimating" at bounding box center [223, 206] width 191 height 12
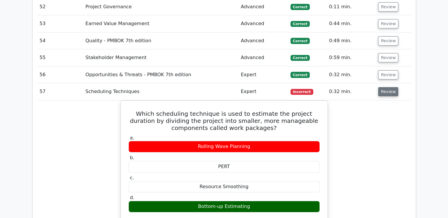
click at [379, 87] on button "Review" at bounding box center [388, 91] width 20 height 9
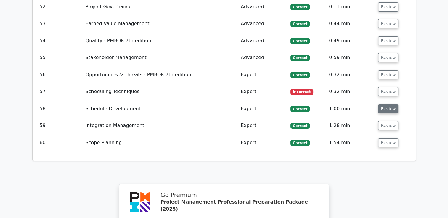
click at [389, 104] on button "Review" at bounding box center [388, 108] width 20 height 9
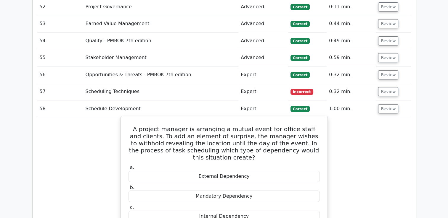
drag, startPoint x: 136, startPoint y: 68, endPoint x: 265, endPoint y: 173, distance: 166.6
